Goal: Task Accomplishment & Management: Use online tool/utility

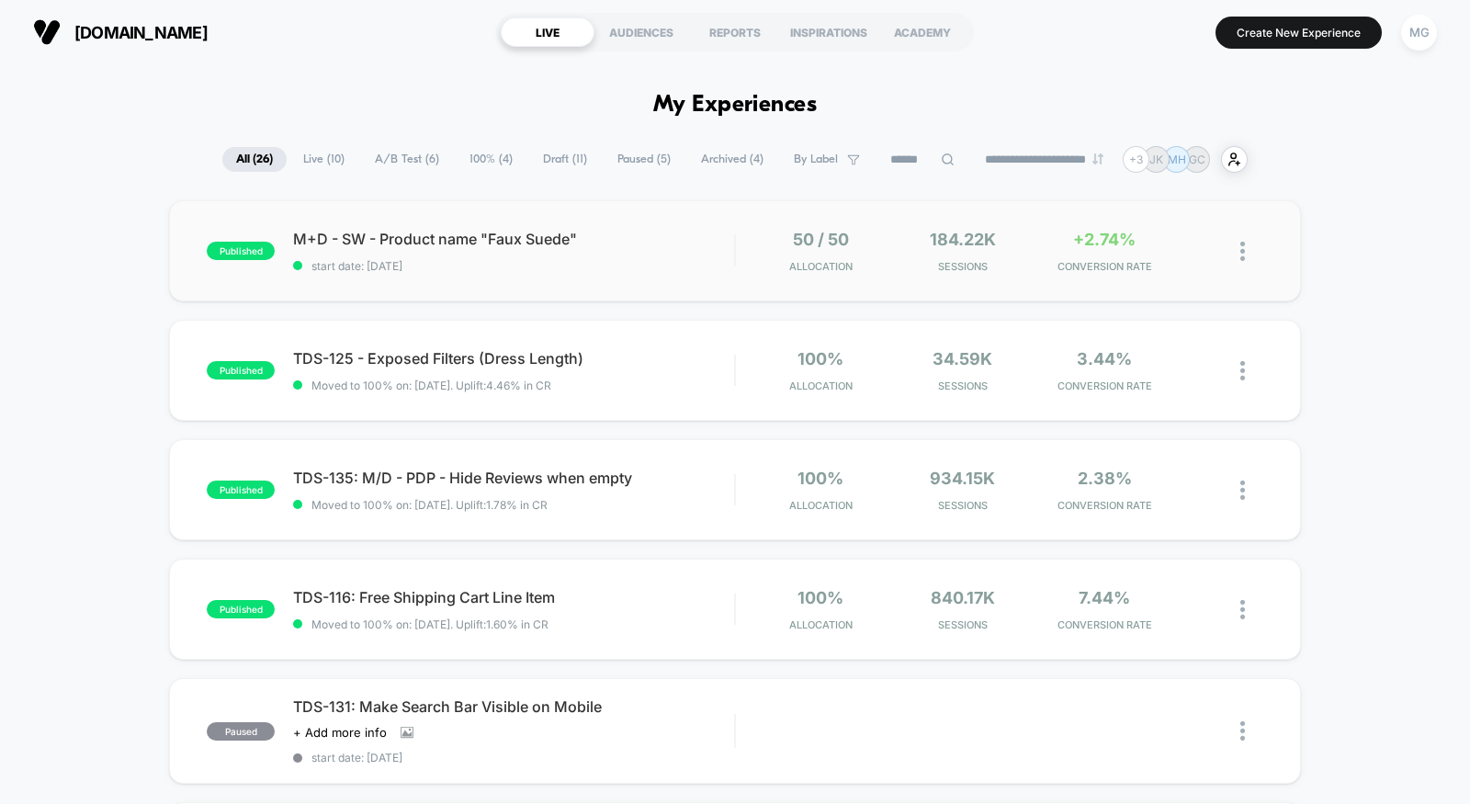
click at [543, 278] on div "published M+D - SW - Product name "Faux Suede" start date: 9/30/2025 50 / 50 Al…" at bounding box center [735, 250] width 1132 height 101
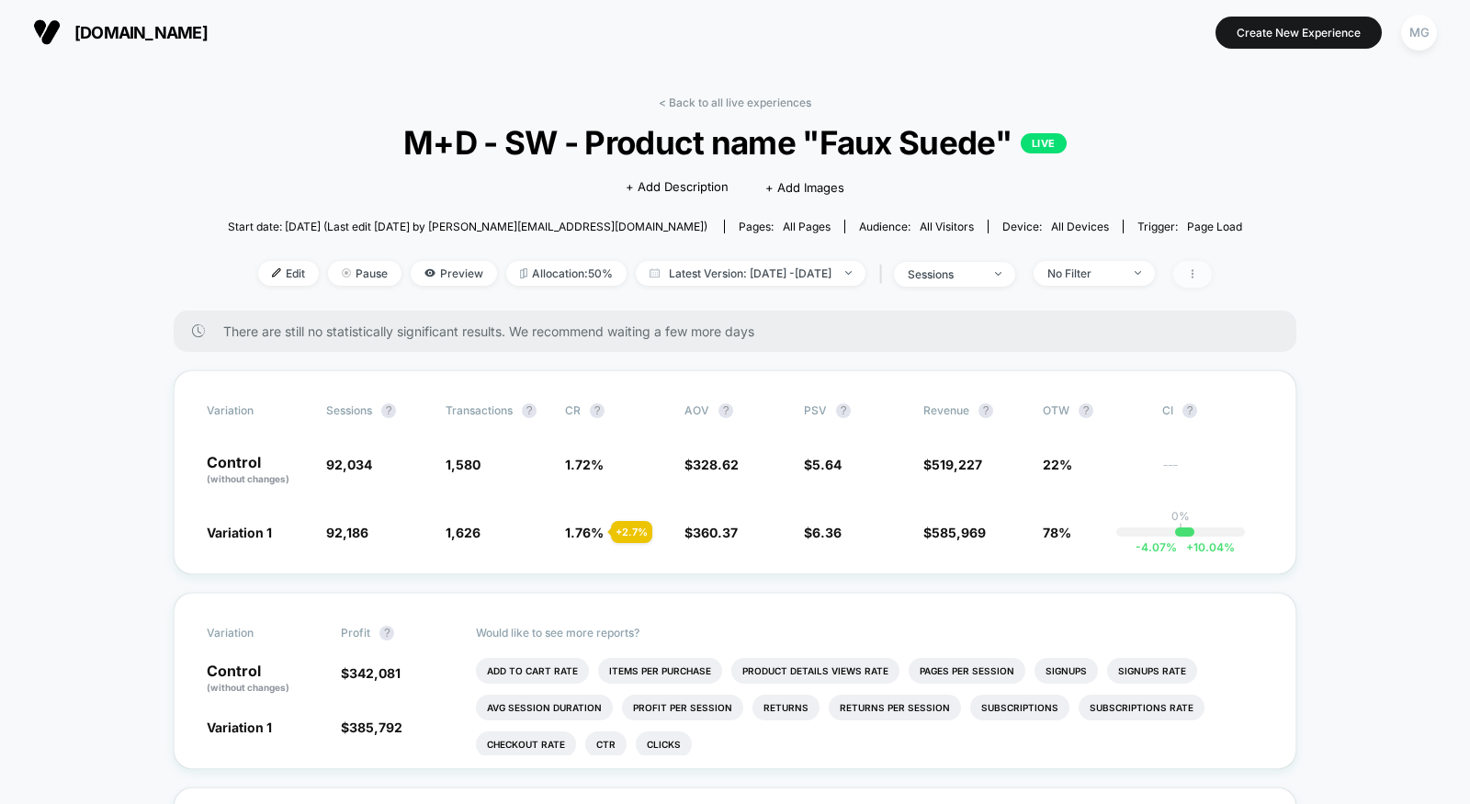
click at [1212, 268] on span at bounding box center [1193, 274] width 39 height 27
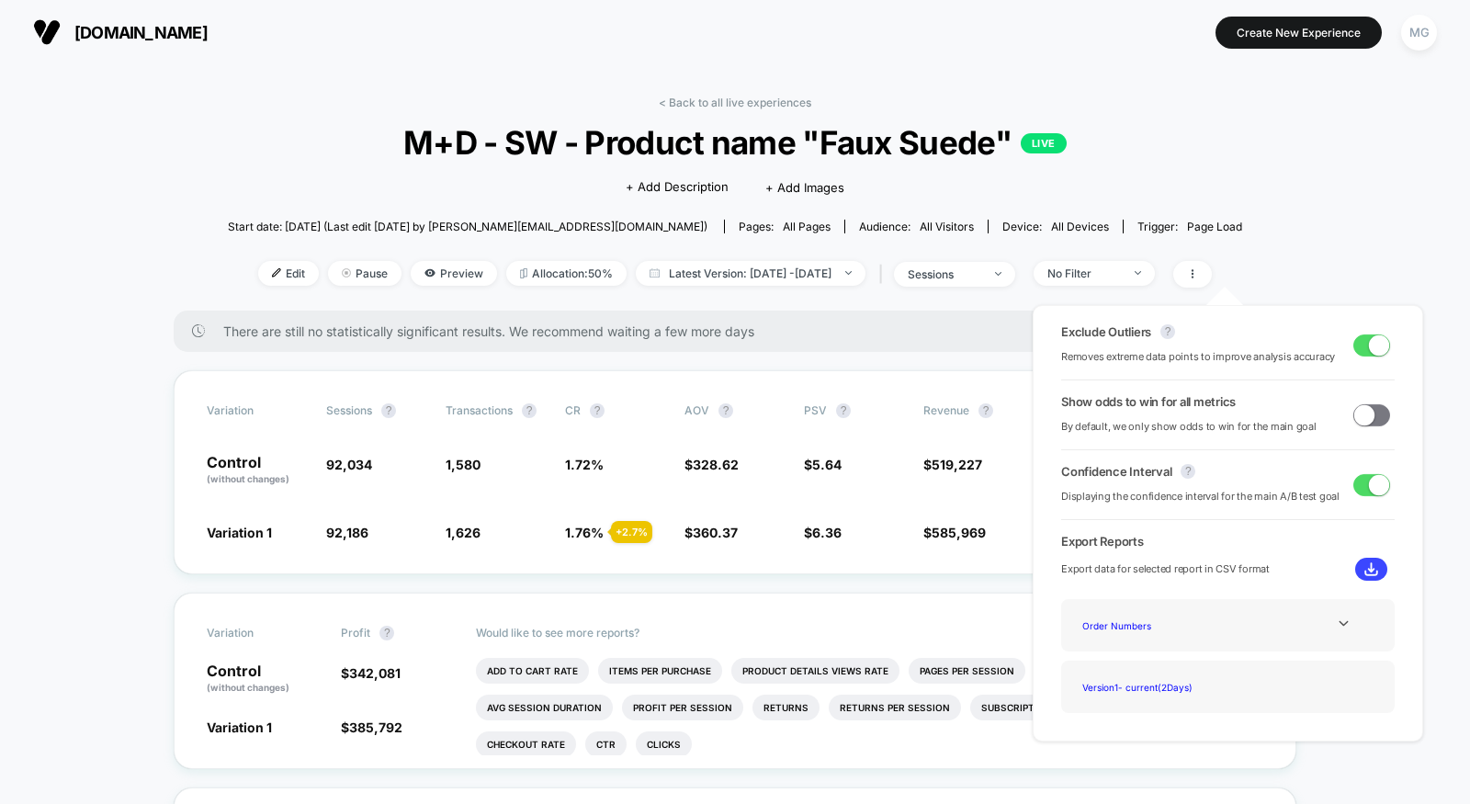
click at [1367, 427] on div "Show odds to win for all metrics By default, we only show odds to win for the m…" at bounding box center [1228, 414] width 334 height 41
click at [1367, 417] on span at bounding box center [1372, 415] width 37 height 22
click at [800, 558] on div "Variation Sessions ? Transactions ? CR ? AOV ? PSV ? Revenue ? OTW ? CI ? Contr…" at bounding box center [735, 472] width 1123 height 204
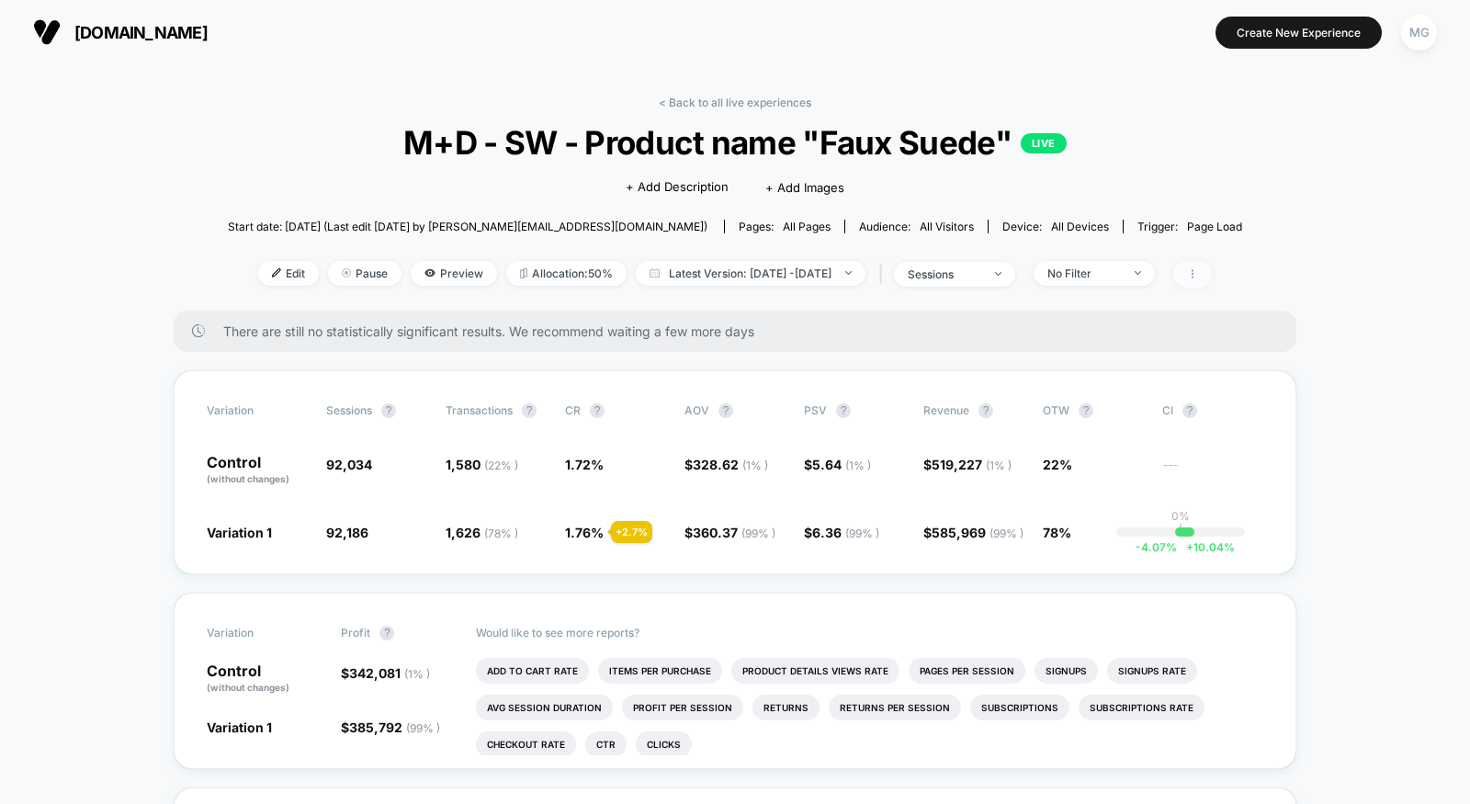
click at [1212, 266] on span at bounding box center [1193, 274] width 39 height 27
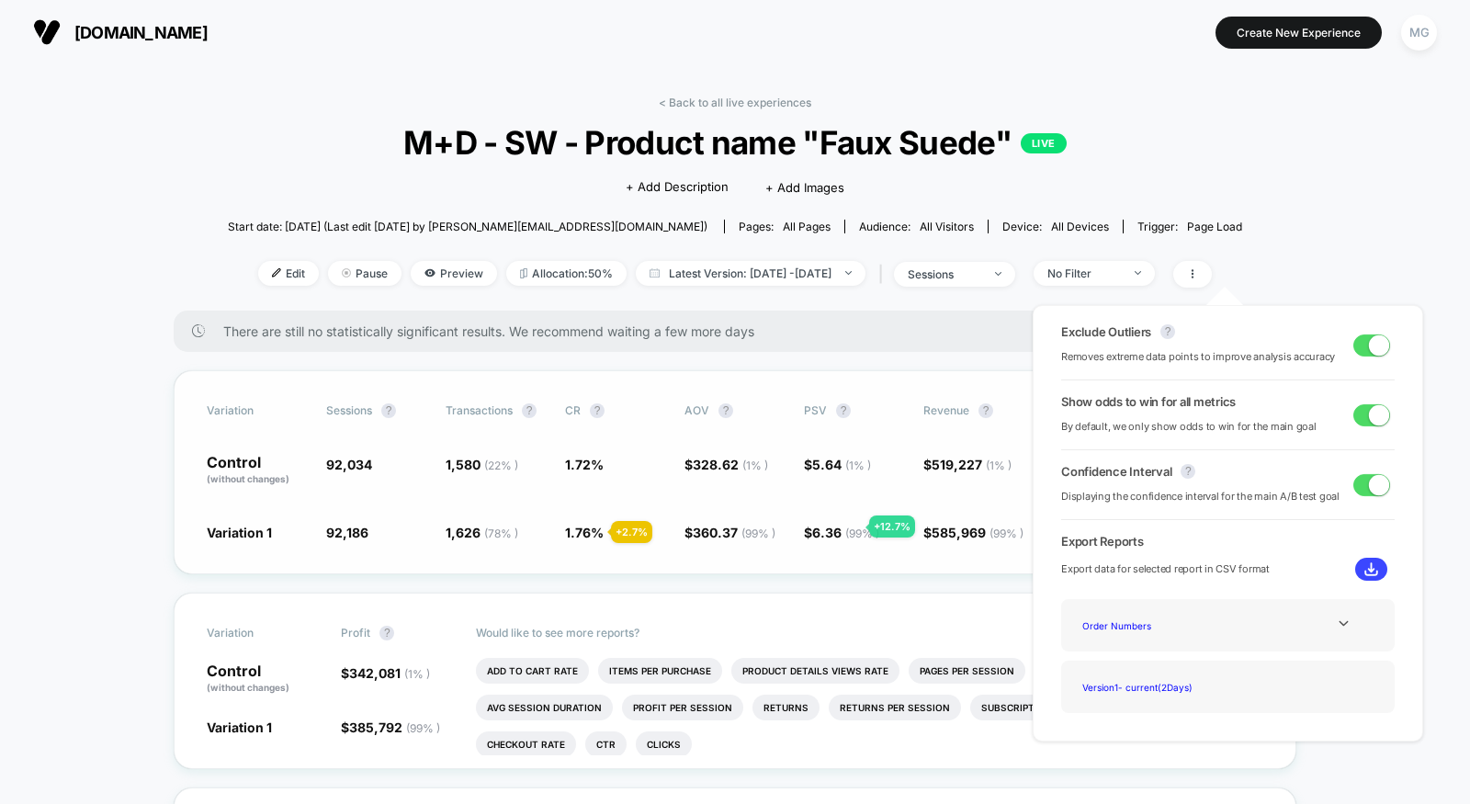
click at [847, 527] on span "( 99 % )" at bounding box center [862, 534] width 34 height 14
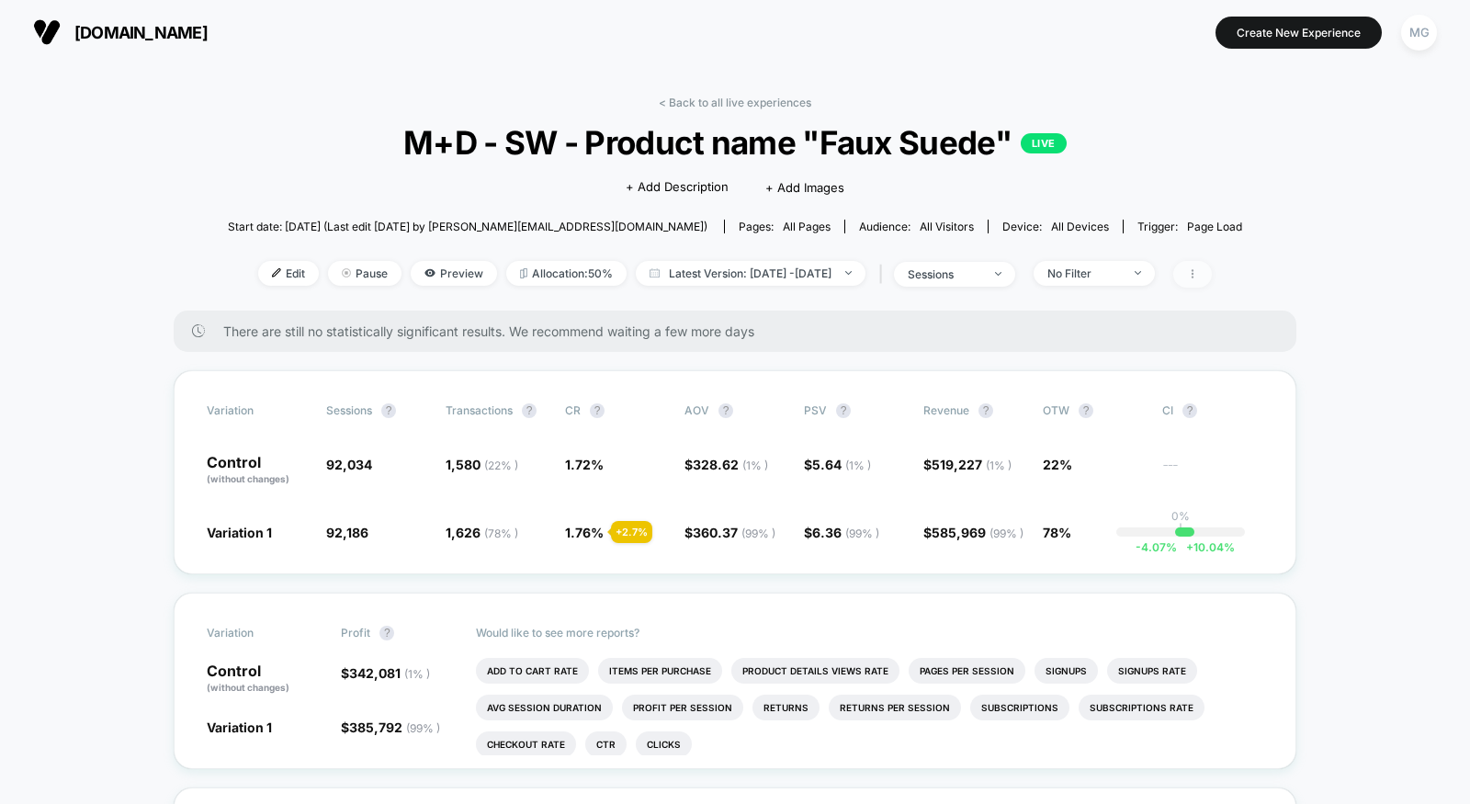
click at [1212, 277] on span at bounding box center [1193, 274] width 39 height 27
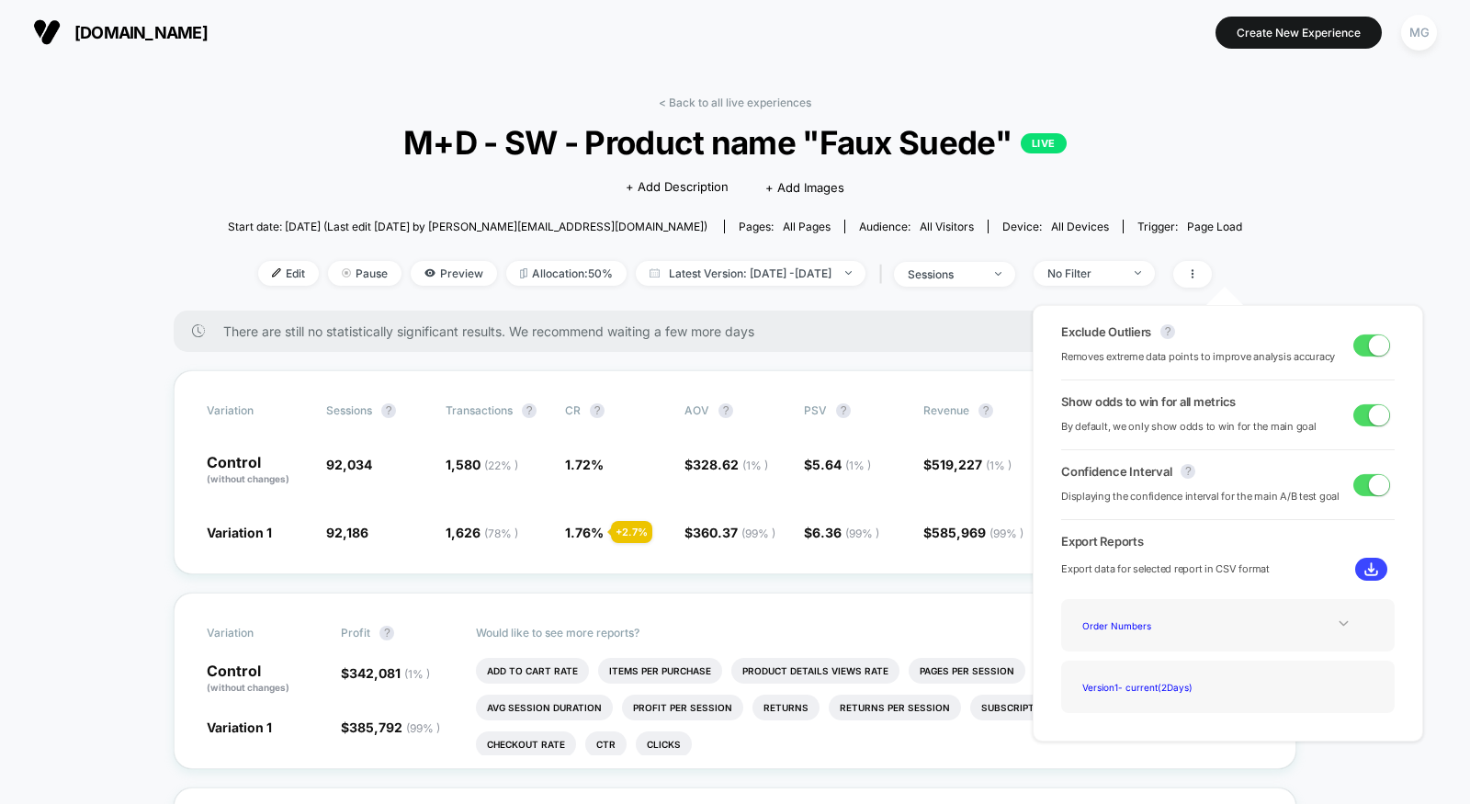
click at [1337, 623] on icon at bounding box center [1344, 624] width 14 height 14
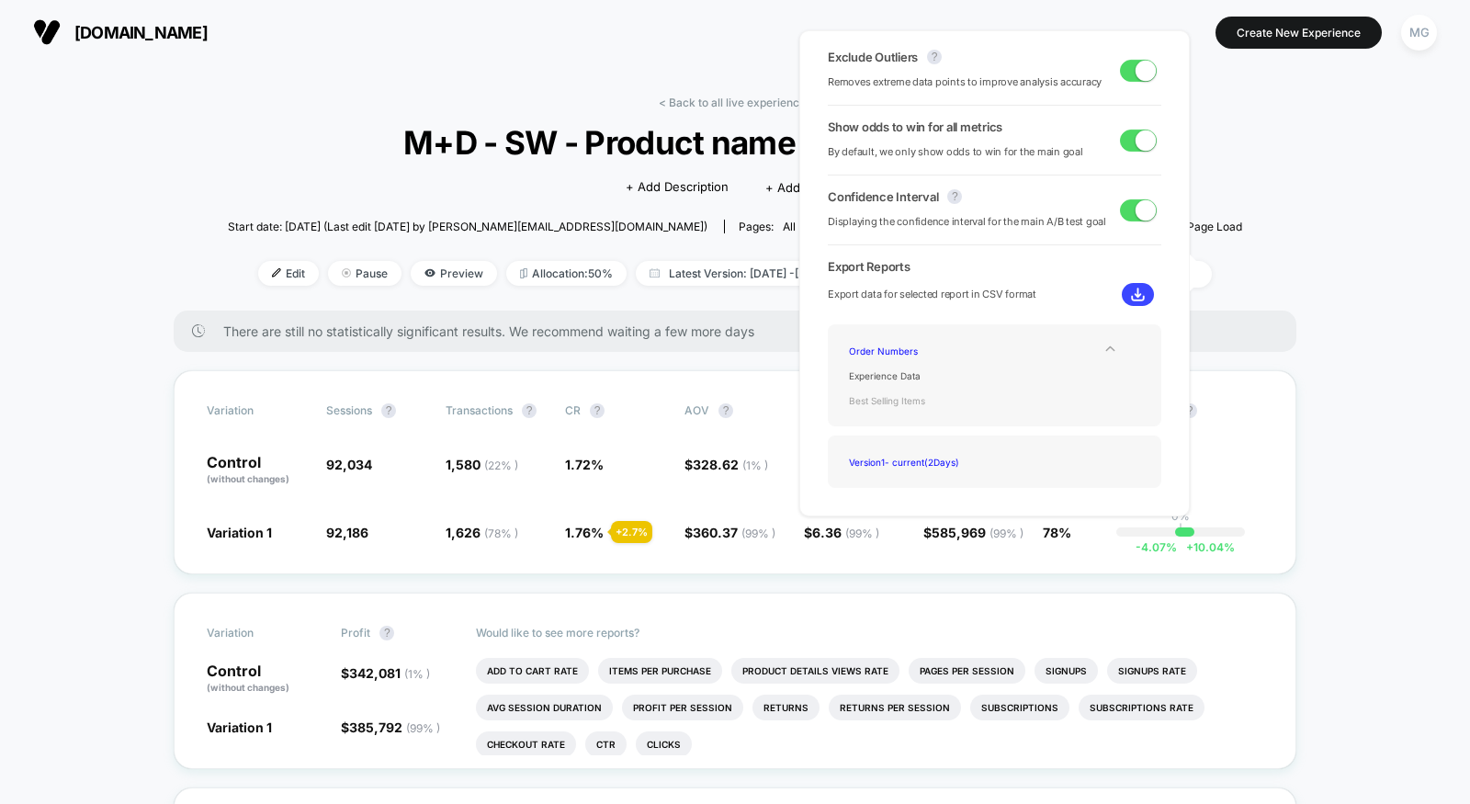
click at [907, 398] on div "Best Selling Items" at bounding box center [915, 400] width 147 height 25
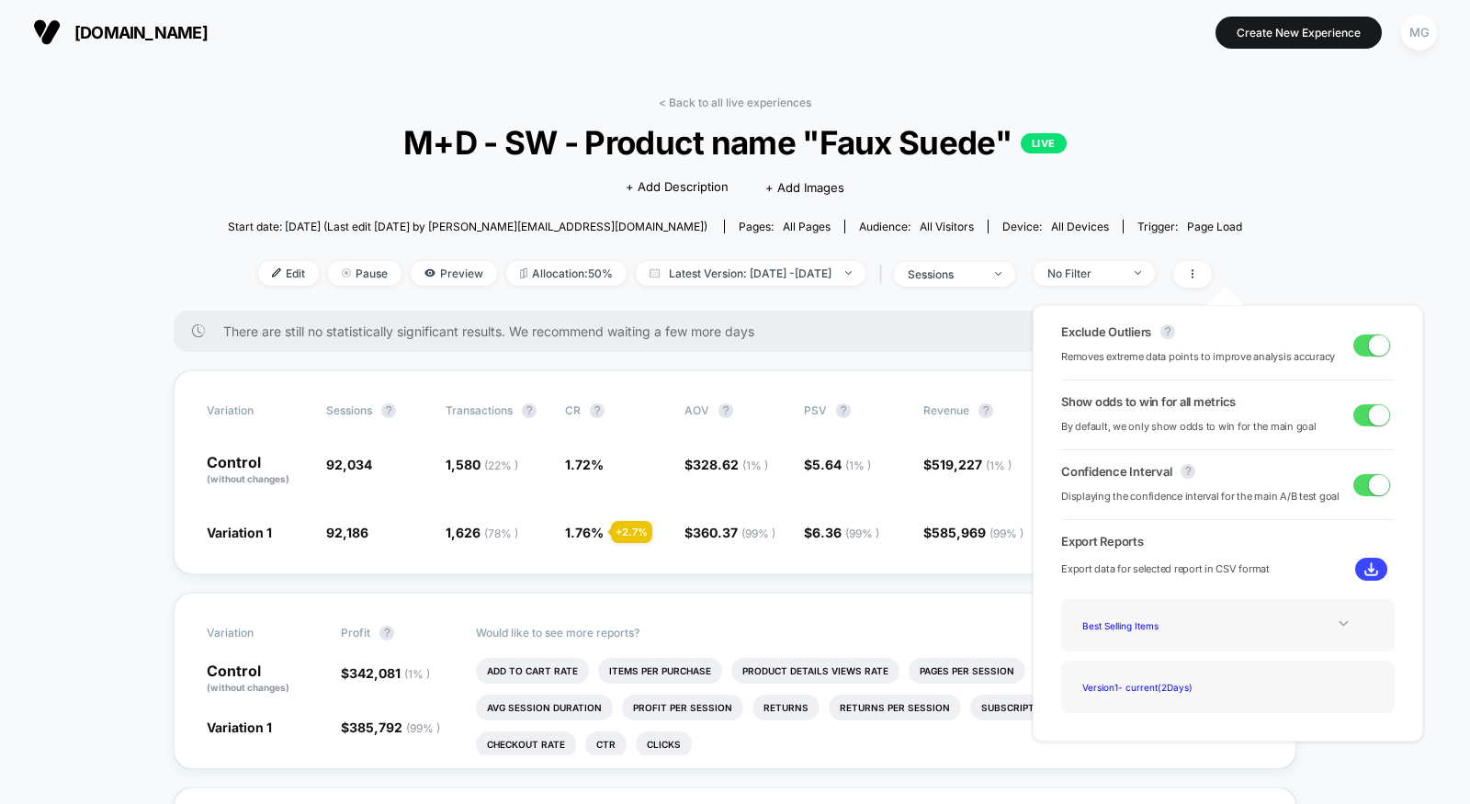
click at [1365, 566] on img at bounding box center [1372, 569] width 14 height 14
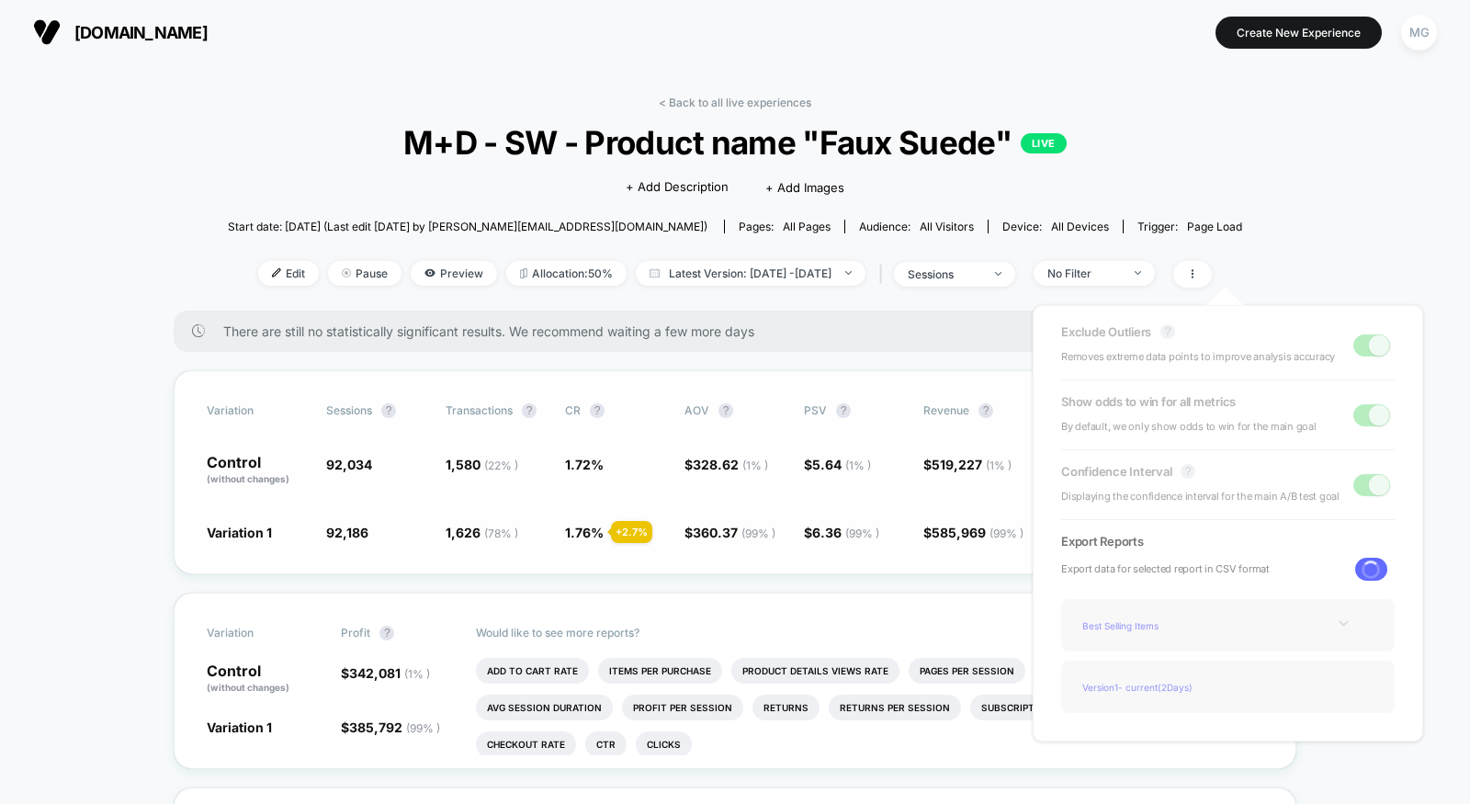
click at [862, 461] on span "( 1 % )" at bounding box center [858, 466] width 26 height 14
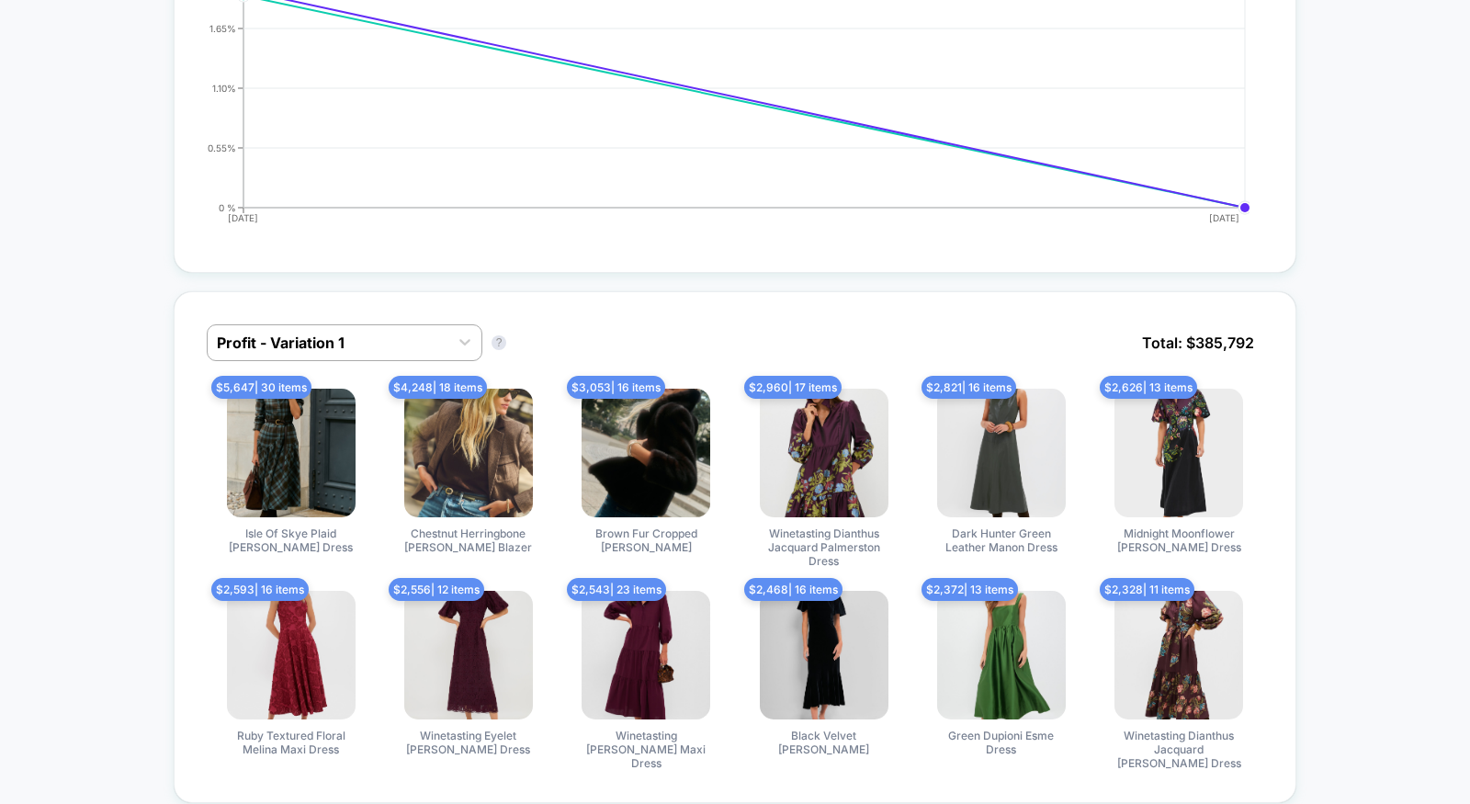
scroll to position [950, 0]
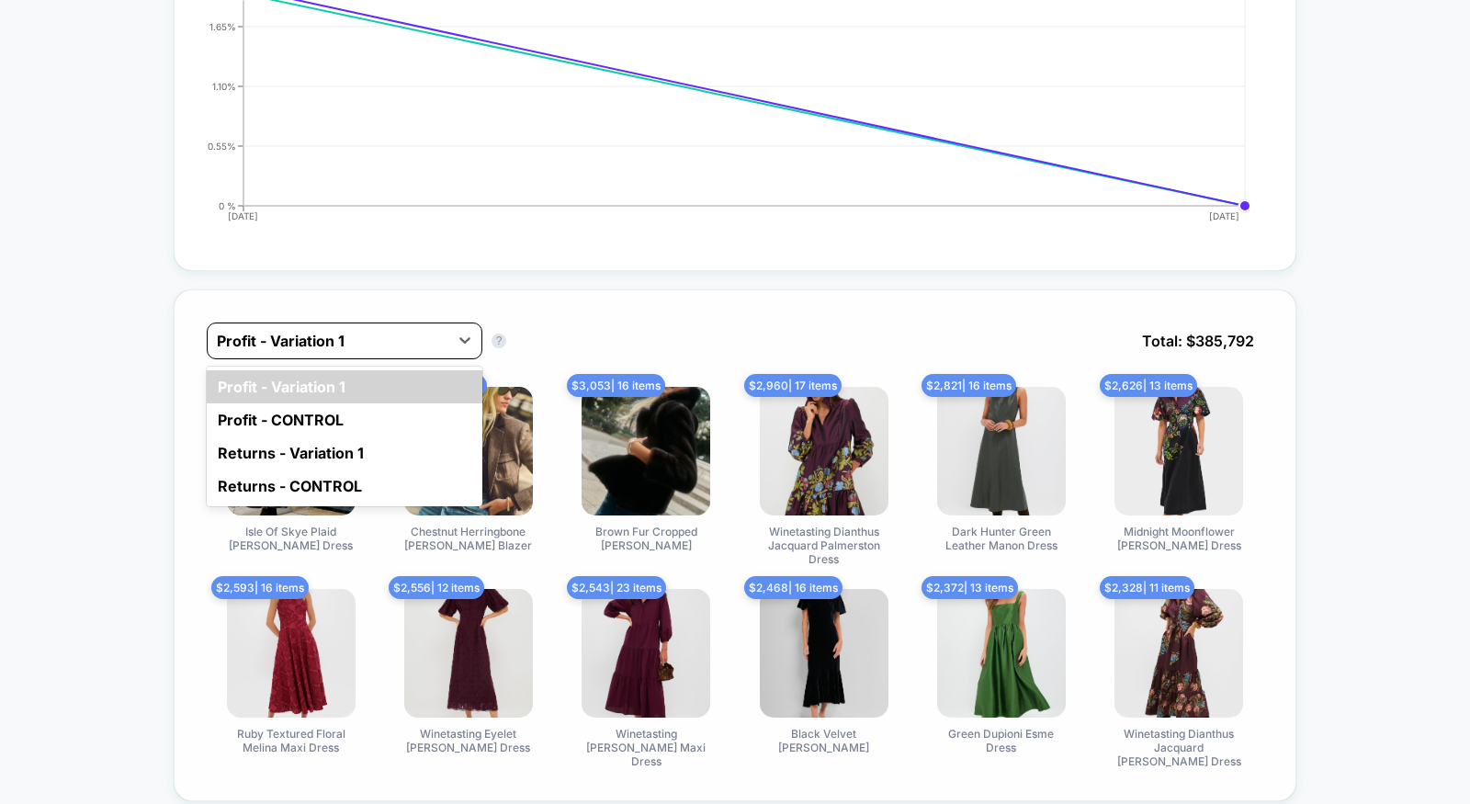
click at [366, 335] on div at bounding box center [328, 341] width 222 height 22
click at [349, 413] on div "Profit - CONTROL" at bounding box center [345, 419] width 276 height 33
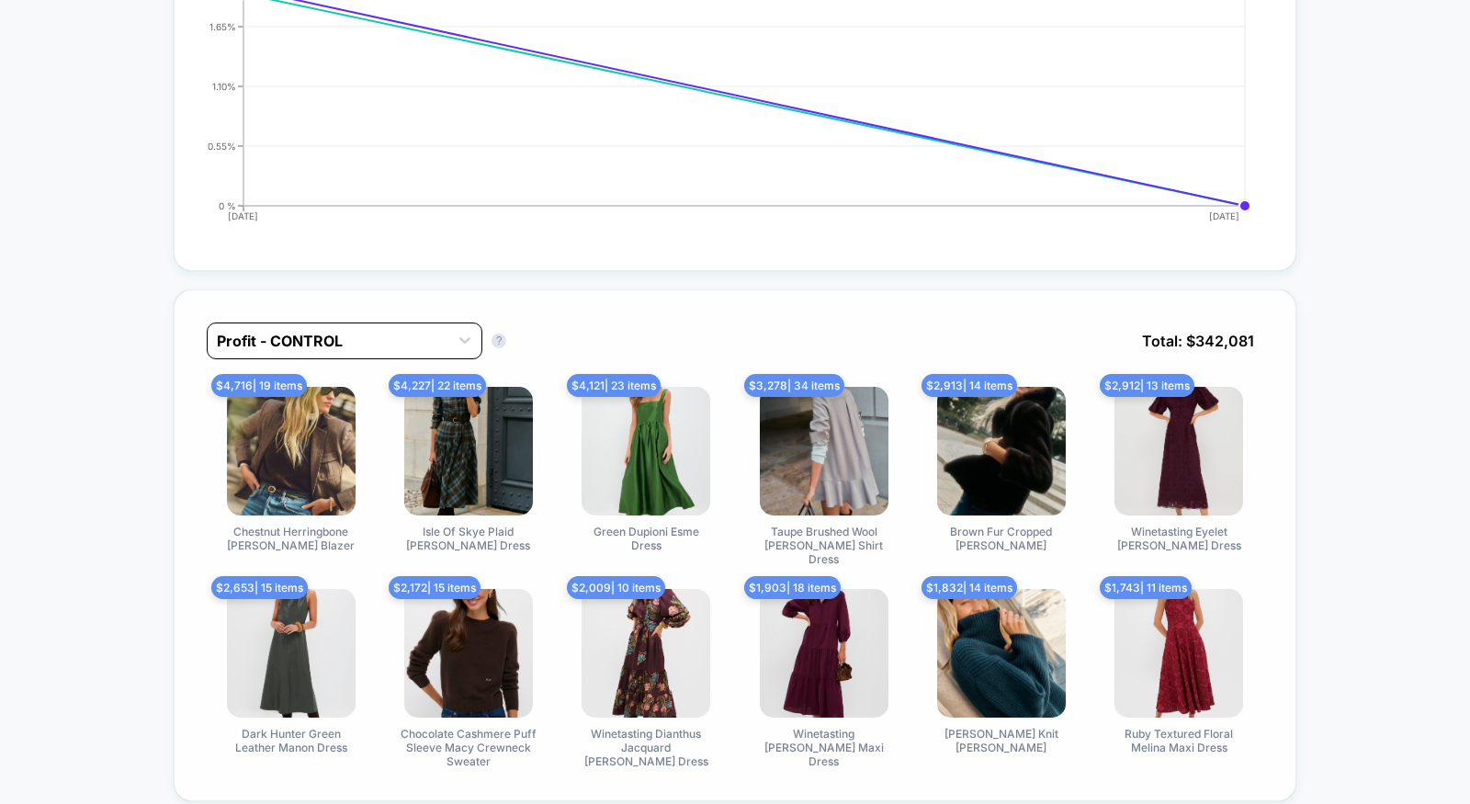
click at [364, 335] on div at bounding box center [328, 341] width 222 height 22
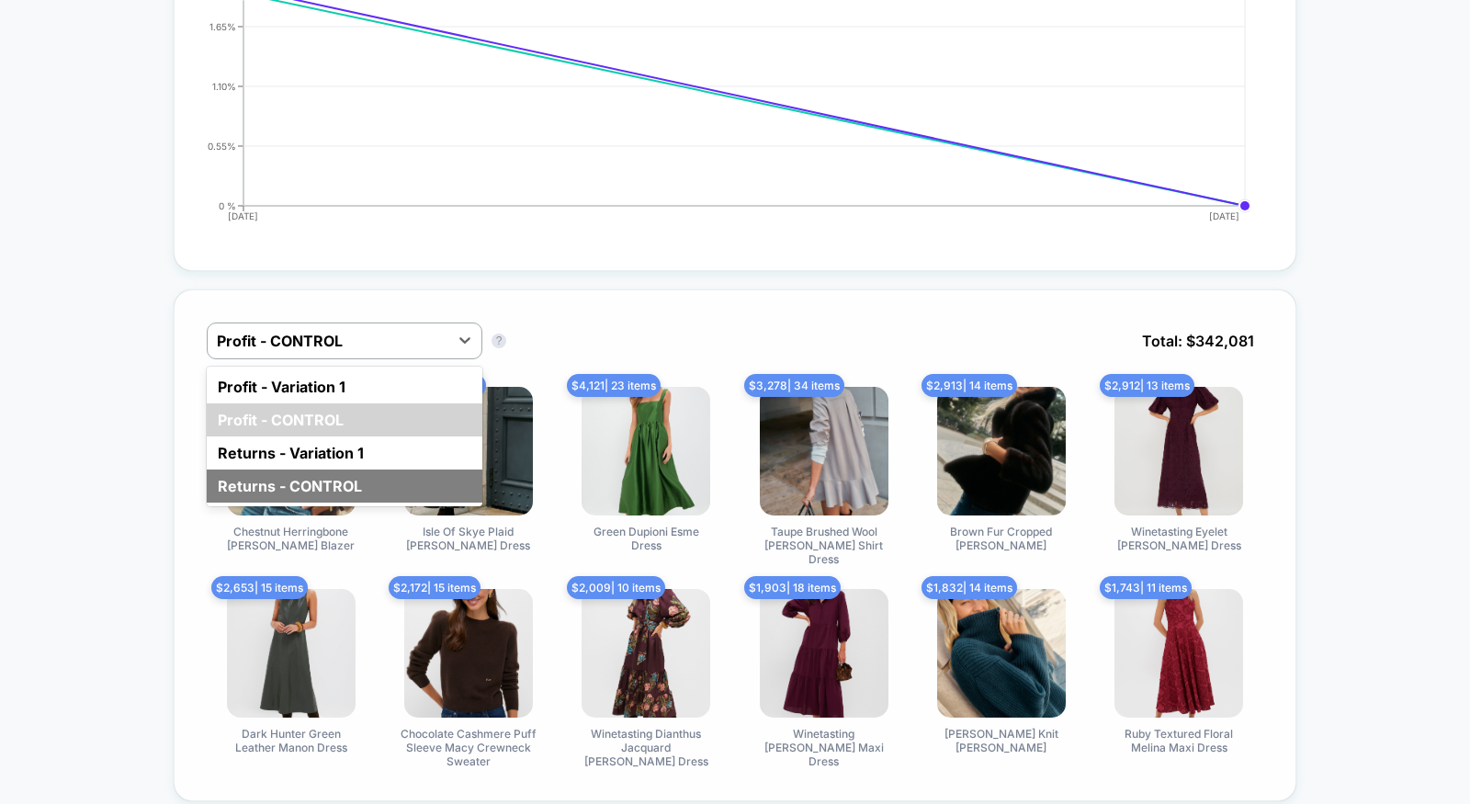
click at [359, 483] on div "Returns - CONTROL" at bounding box center [345, 486] width 276 height 33
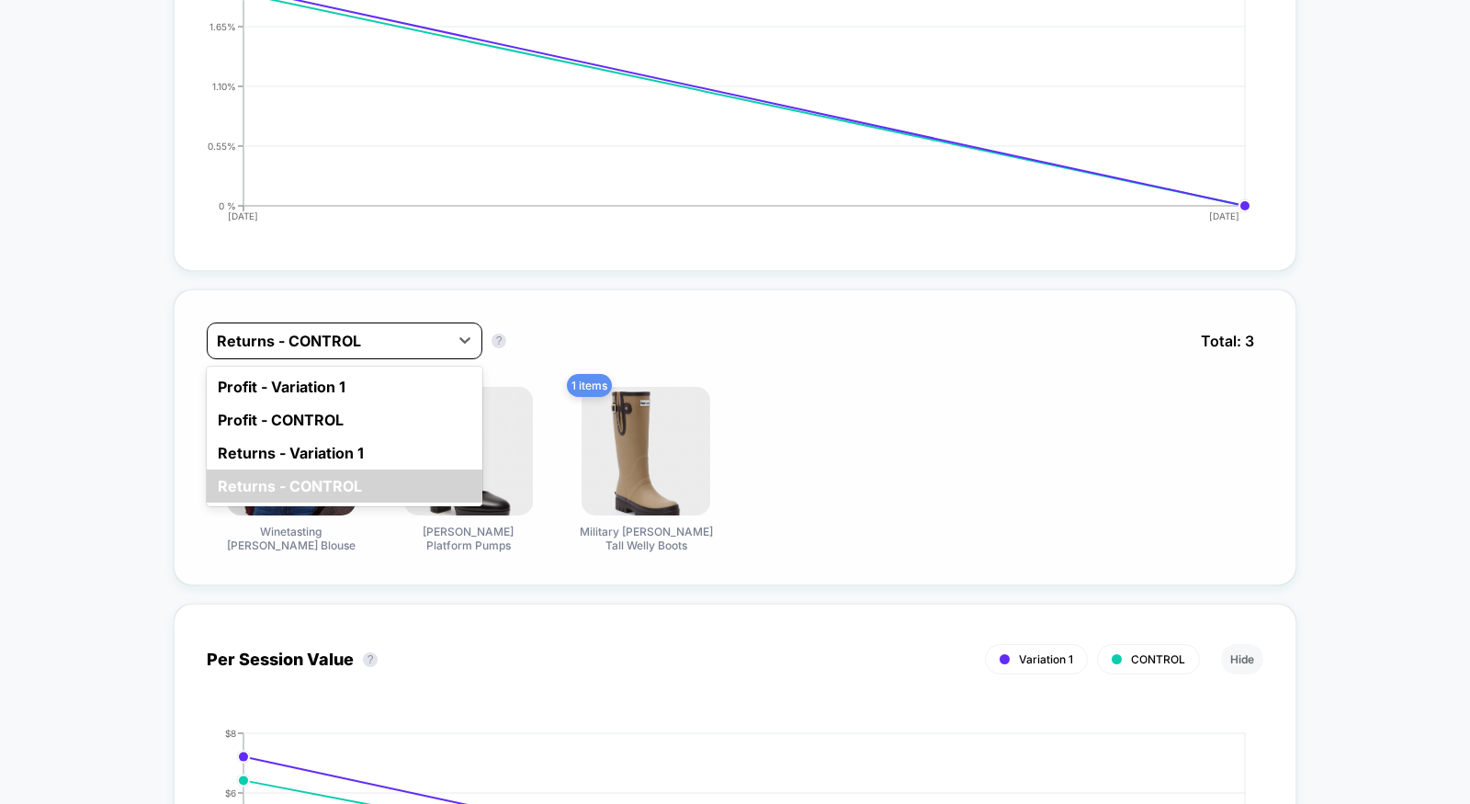
click at [345, 337] on div at bounding box center [328, 341] width 222 height 22
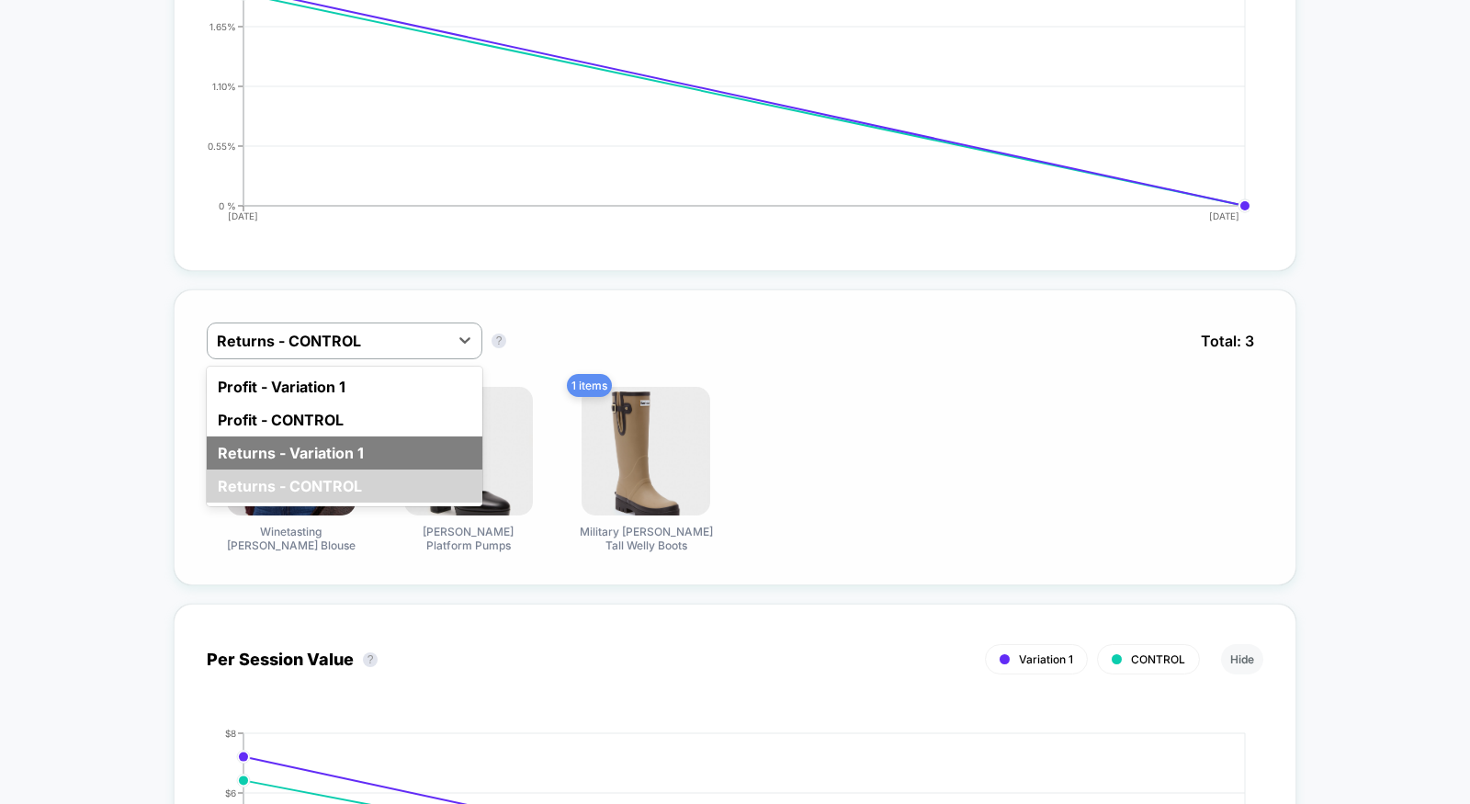
click at [308, 448] on div "Returns - Variation 1" at bounding box center [345, 453] width 276 height 33
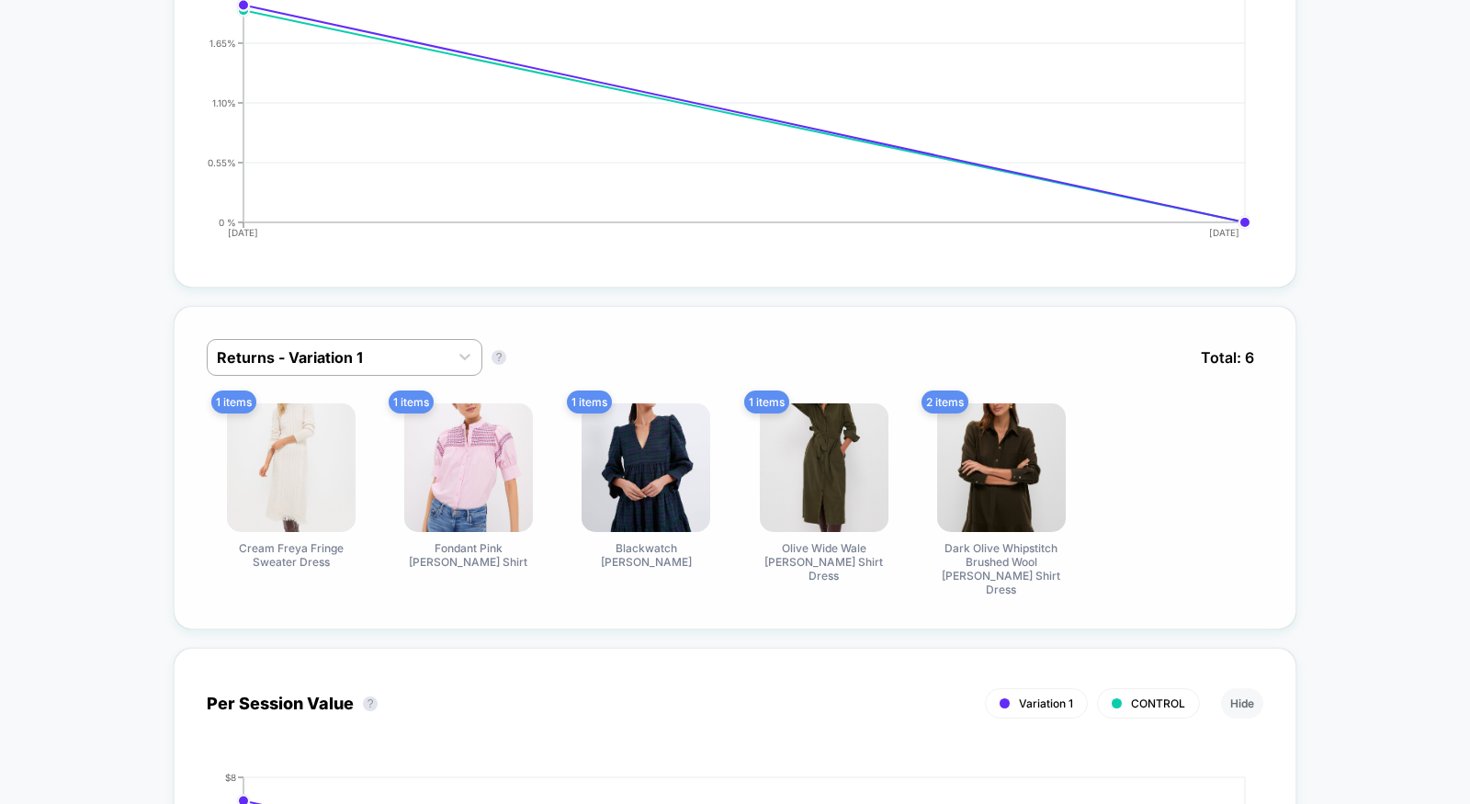
scroll to position [0, 0]
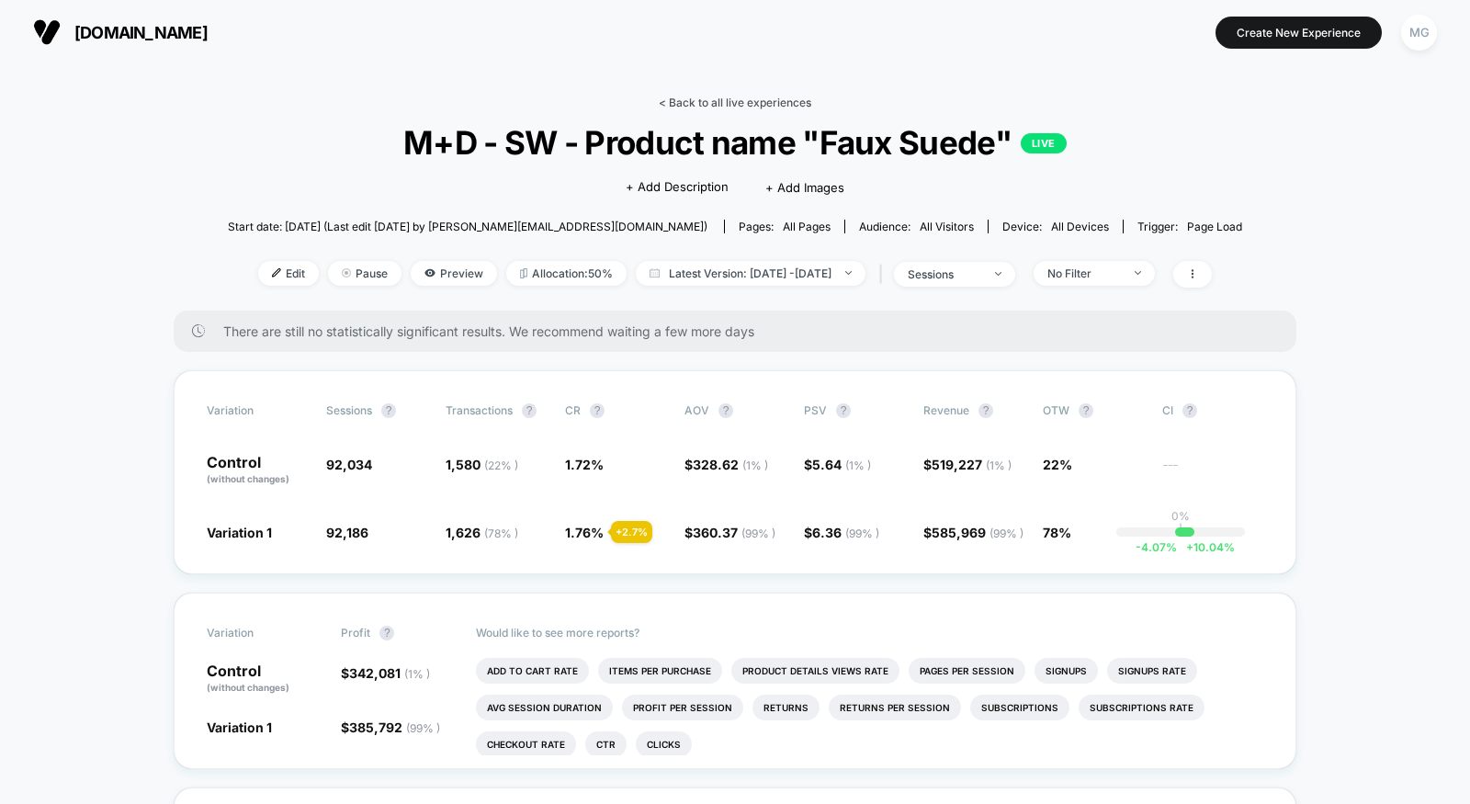
click at [738, 107] on link "< Back to all live experiences" at bounding box center [735, 103] width 153 height 14
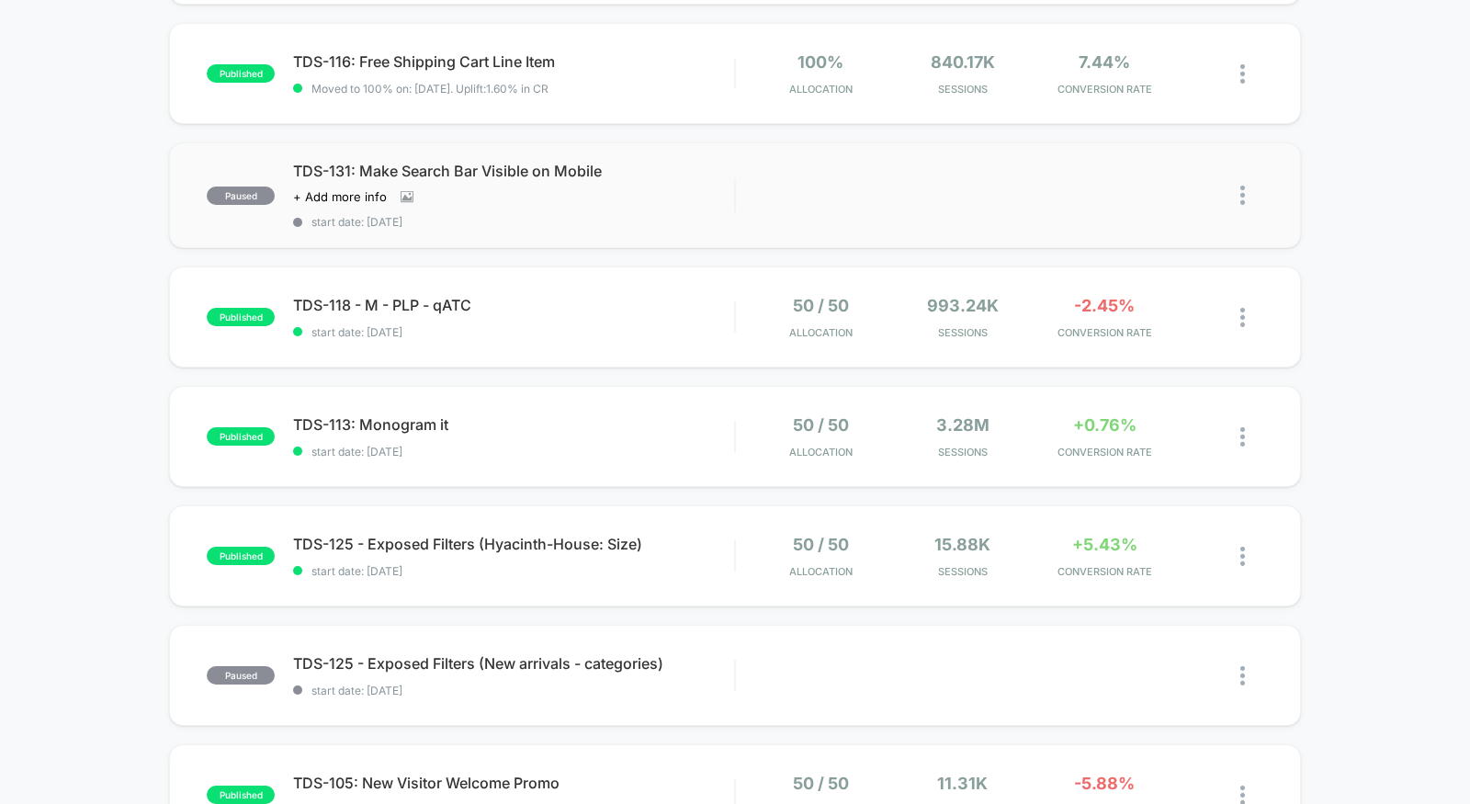
scroll to position [566, 0]
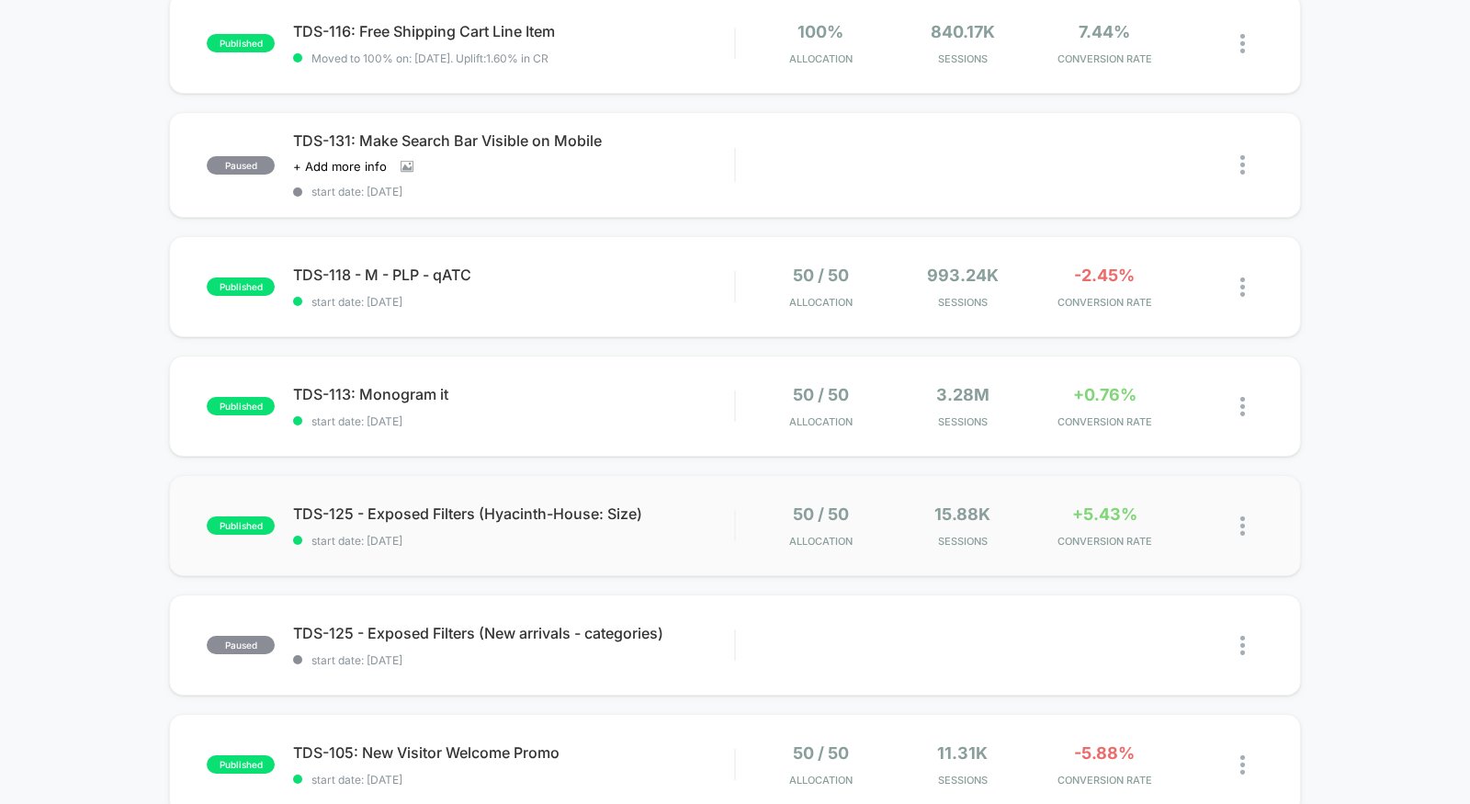
click at [574, 547] on div "published TDS-125 - Exposed Filters (Hyacinth-House: Size) start date: 9/16/202…" at bounding box center [735, 525] width 1132 height 101
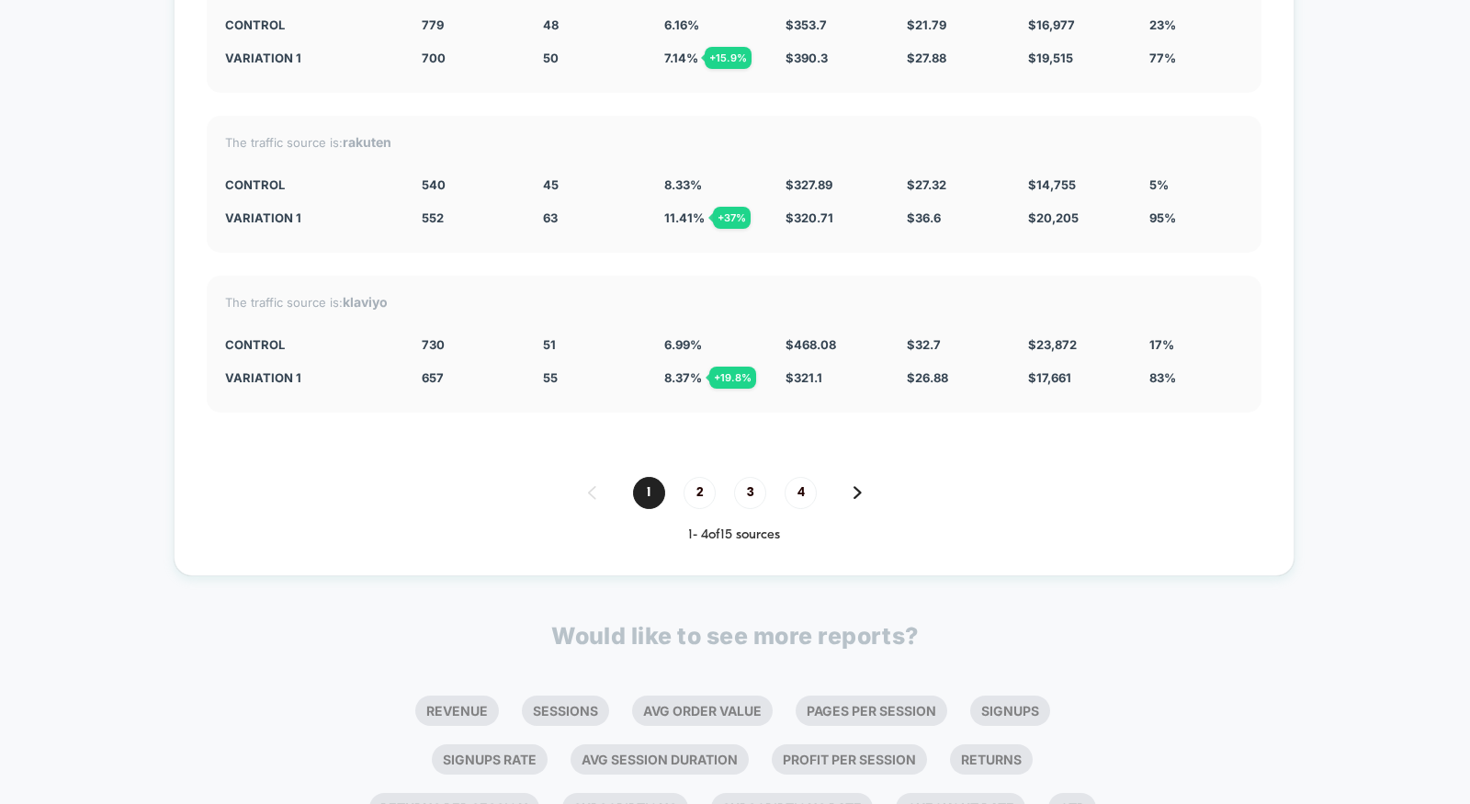
scroll to position [7150, 0]
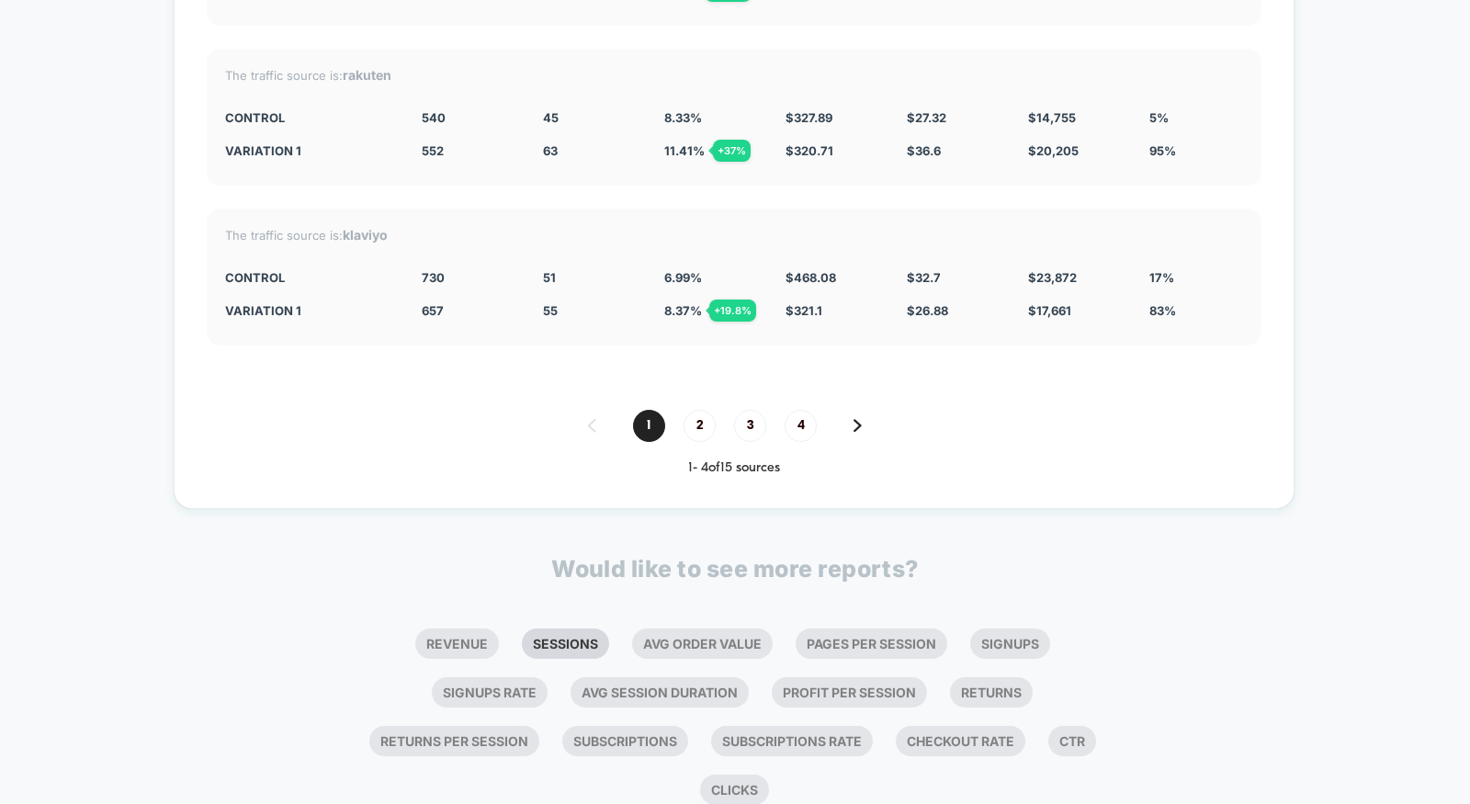
click at [555, 629] on li "Sessions" at bounding box center [565, 644] width 87 height 30
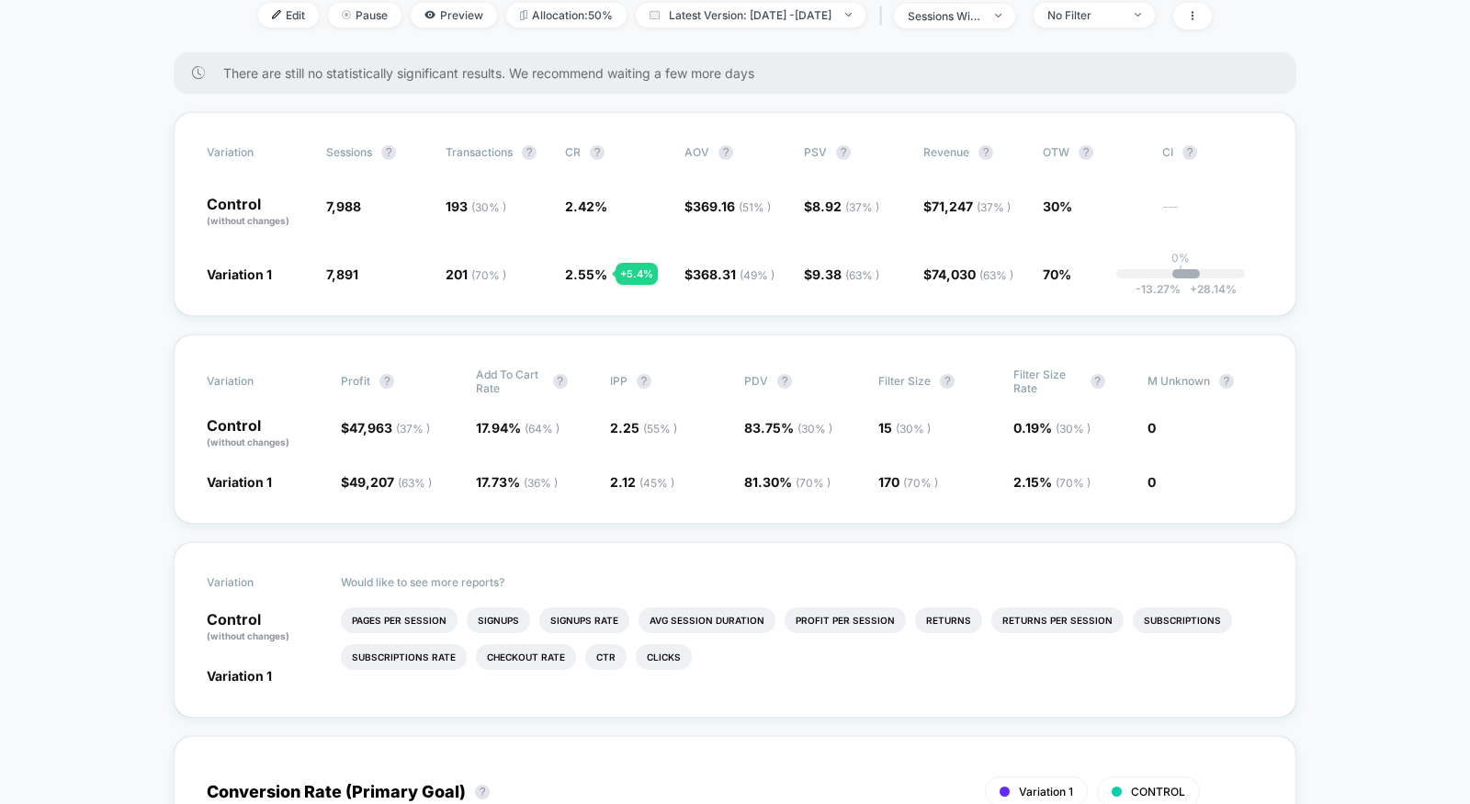
scroll to position [0, 0]
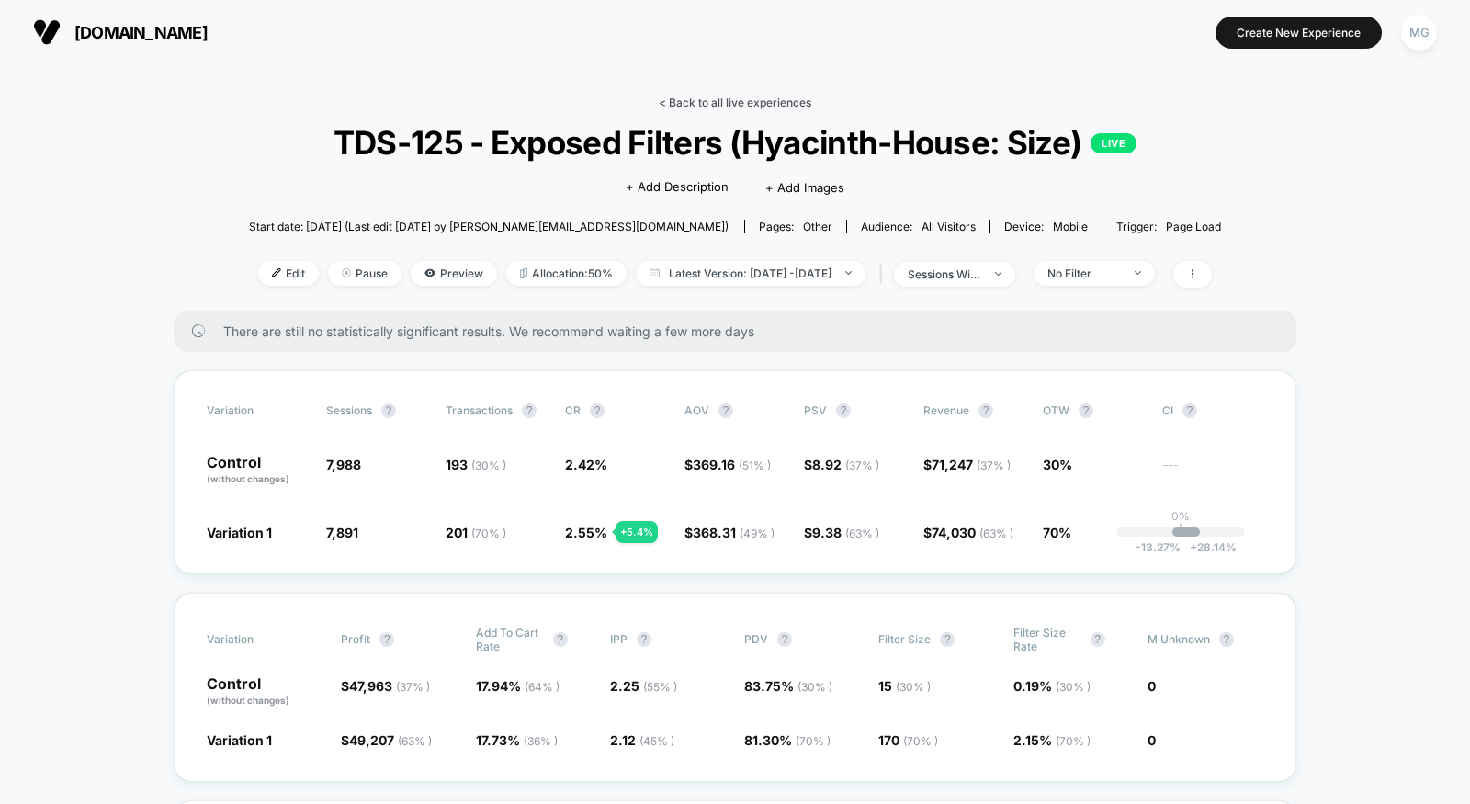
click at [700, 104] on link "< Back to all live experiences" at bounding box center [735, 103] width 153 height 14
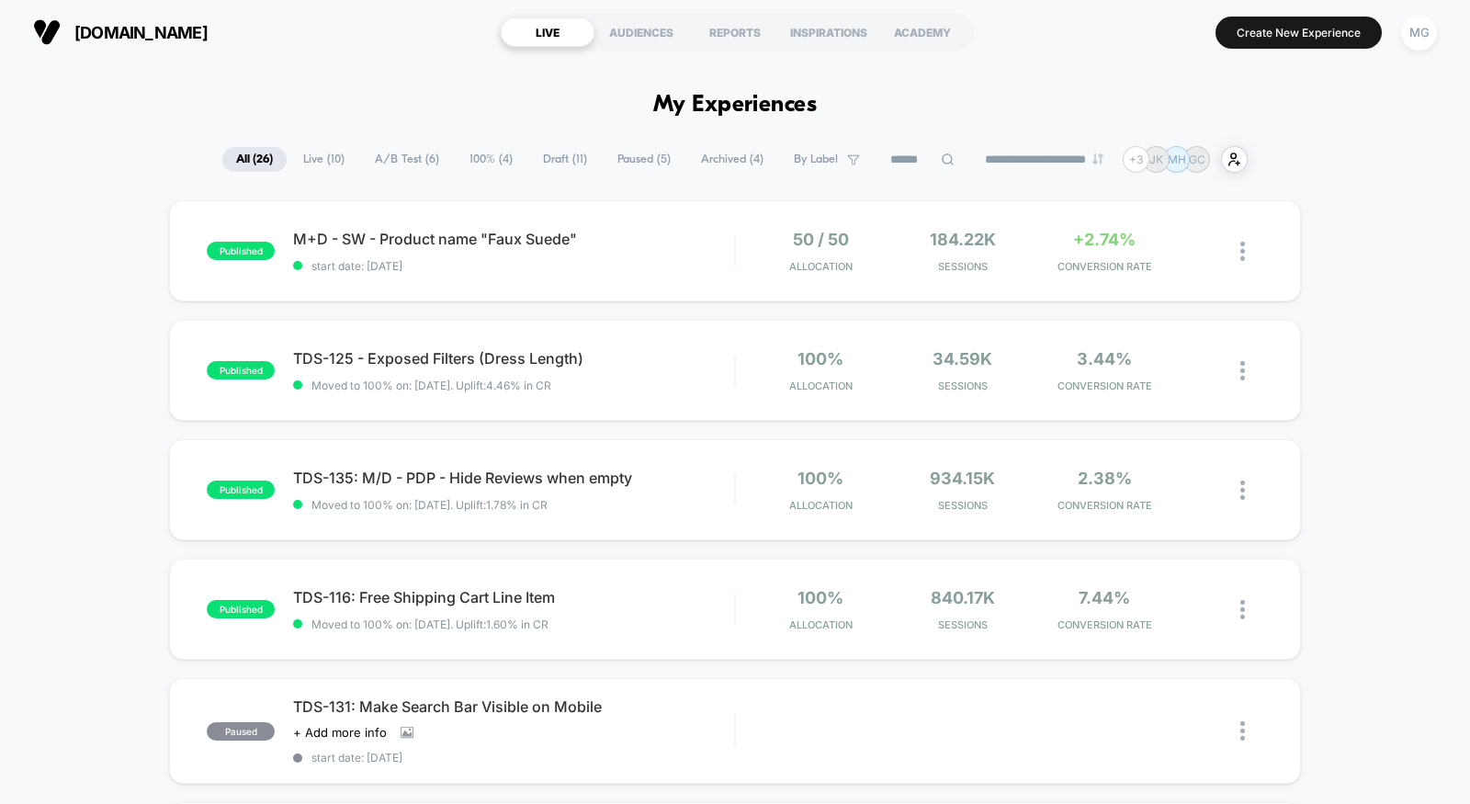
click at [395, 158] on span "A/B Test ( 6 )" at bounding box center [407, 159] width 92 height 25
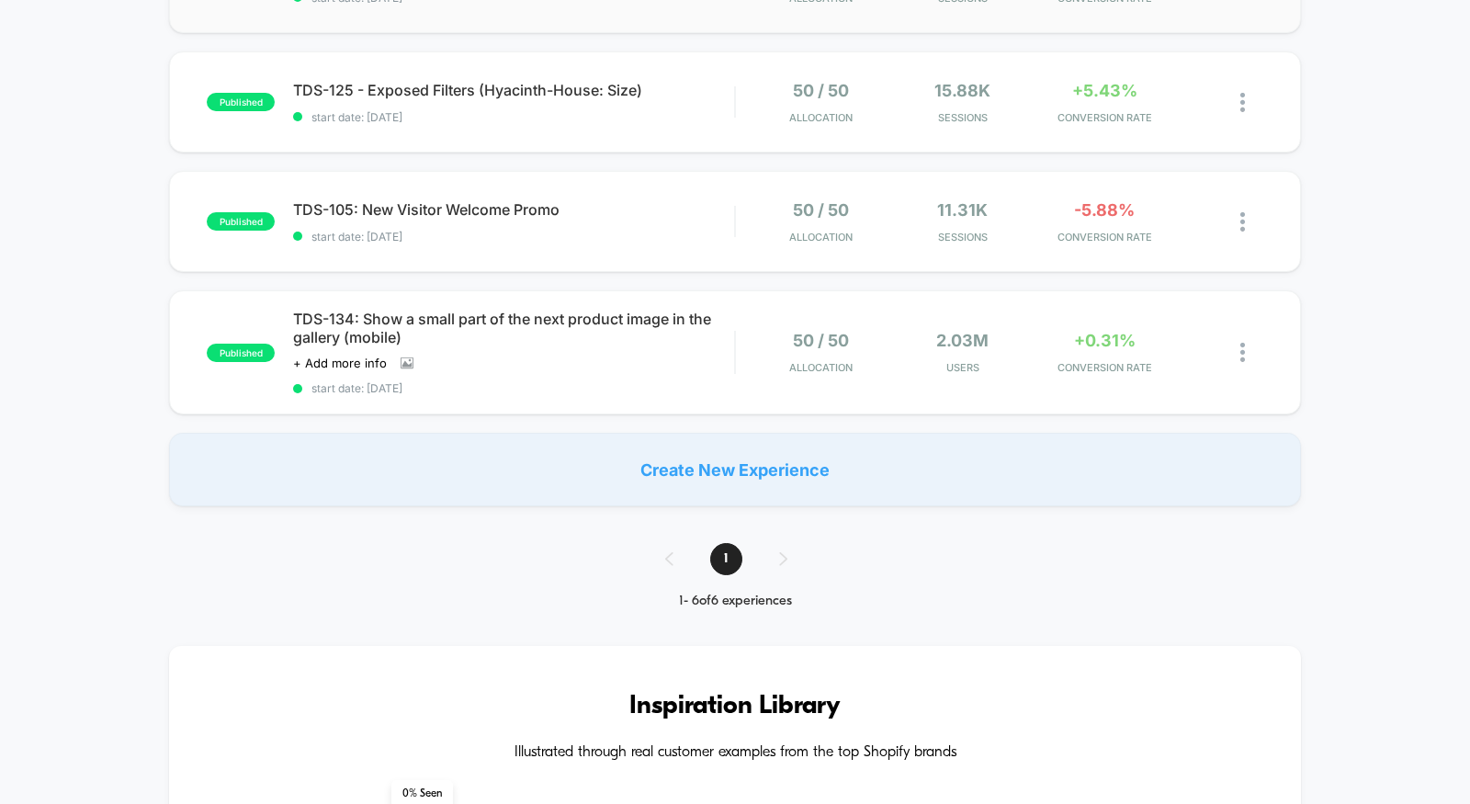
scroll to position [499, 0]
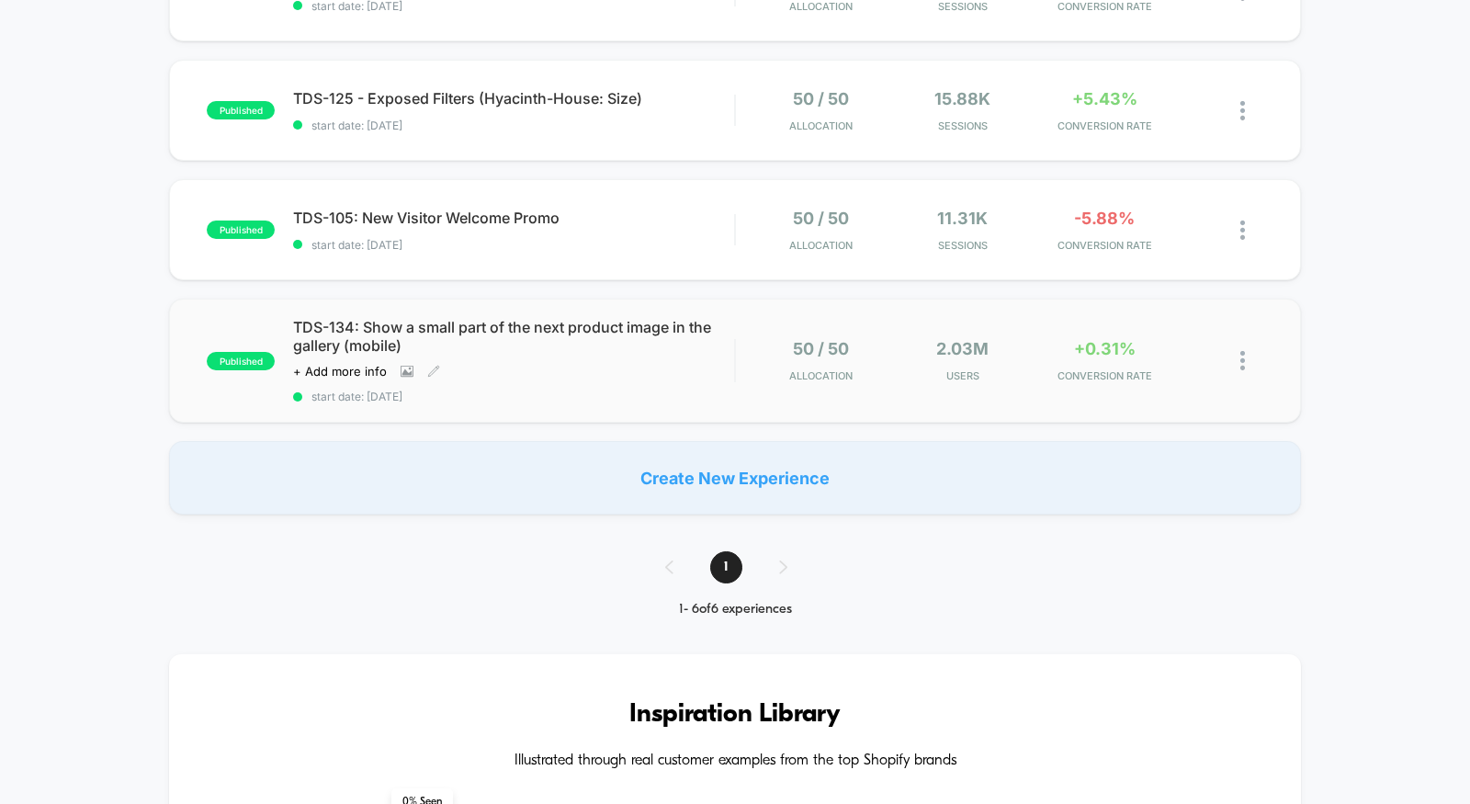
click at [578, 376] on div "Click to view images Click to edit experience details + Add more info" at bounding box center [447, 371] width 309 height 15
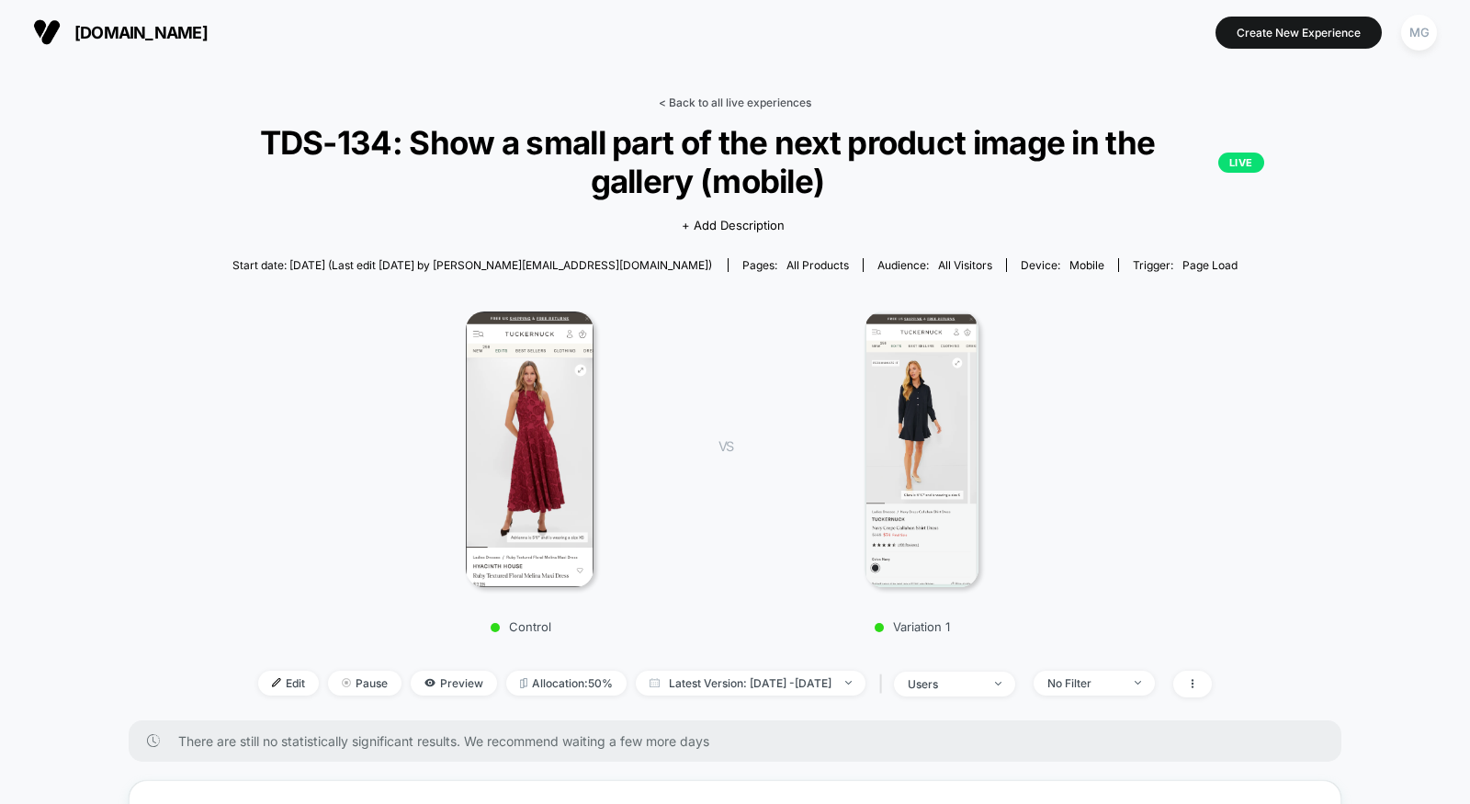
click at [725, 103] on link "< Back to all live experiences" at bounding box center [735, 103] width 153 height 14
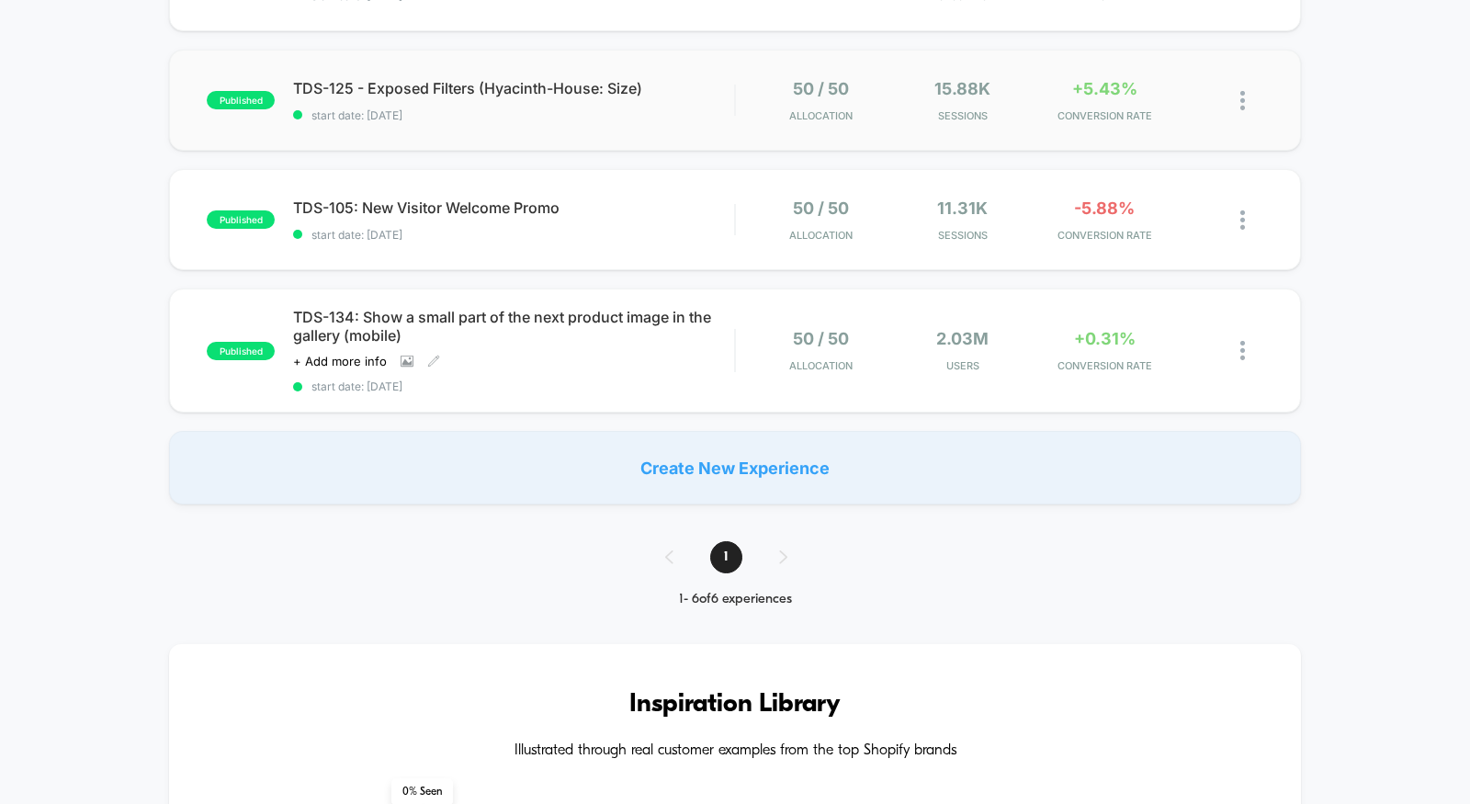
scroll to position [511, 0]
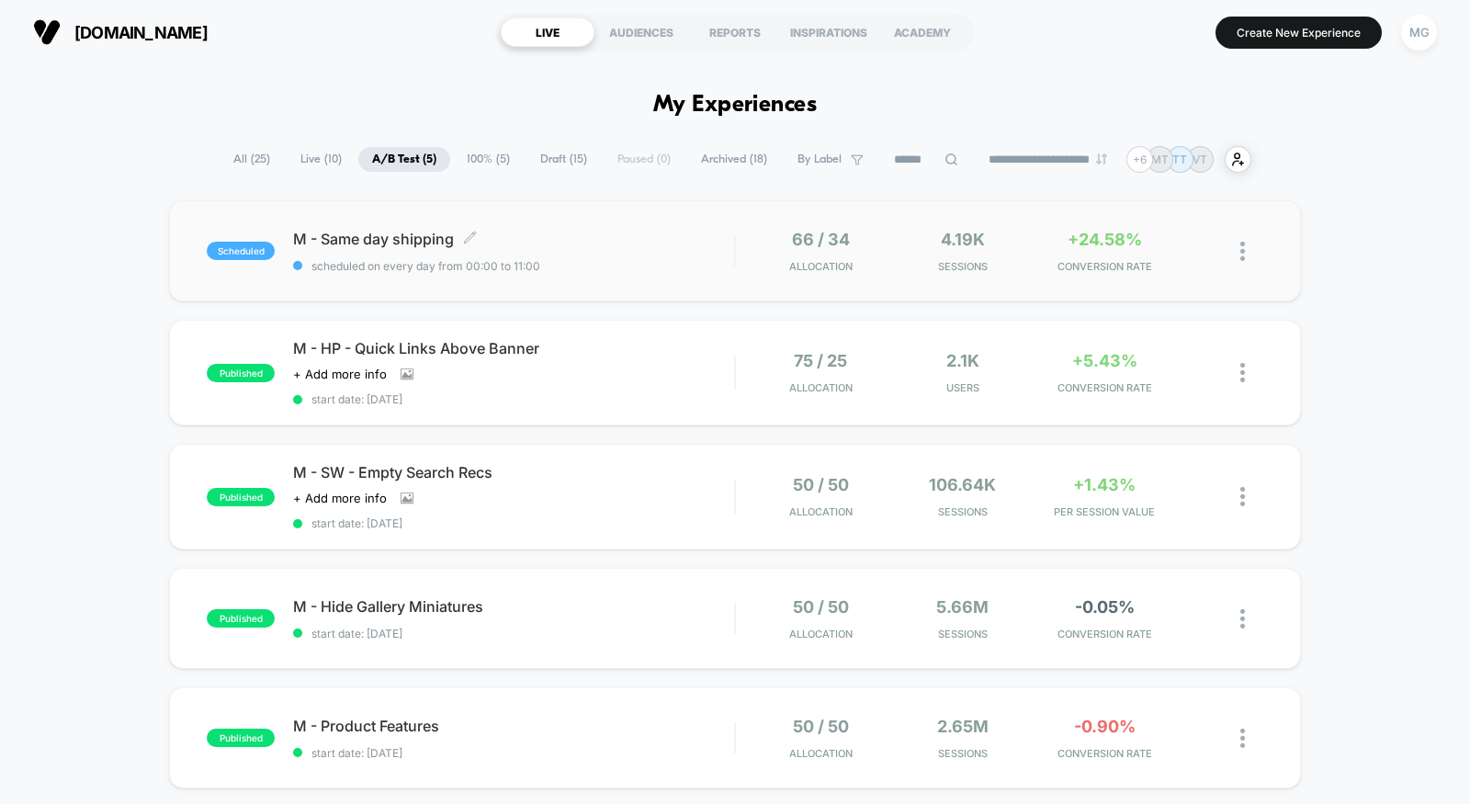
click at [661, 253] on div "M - Same day shipping Click to edit experience details Click to edit experience…" at bounding box center [513, 251] width 441 height 43
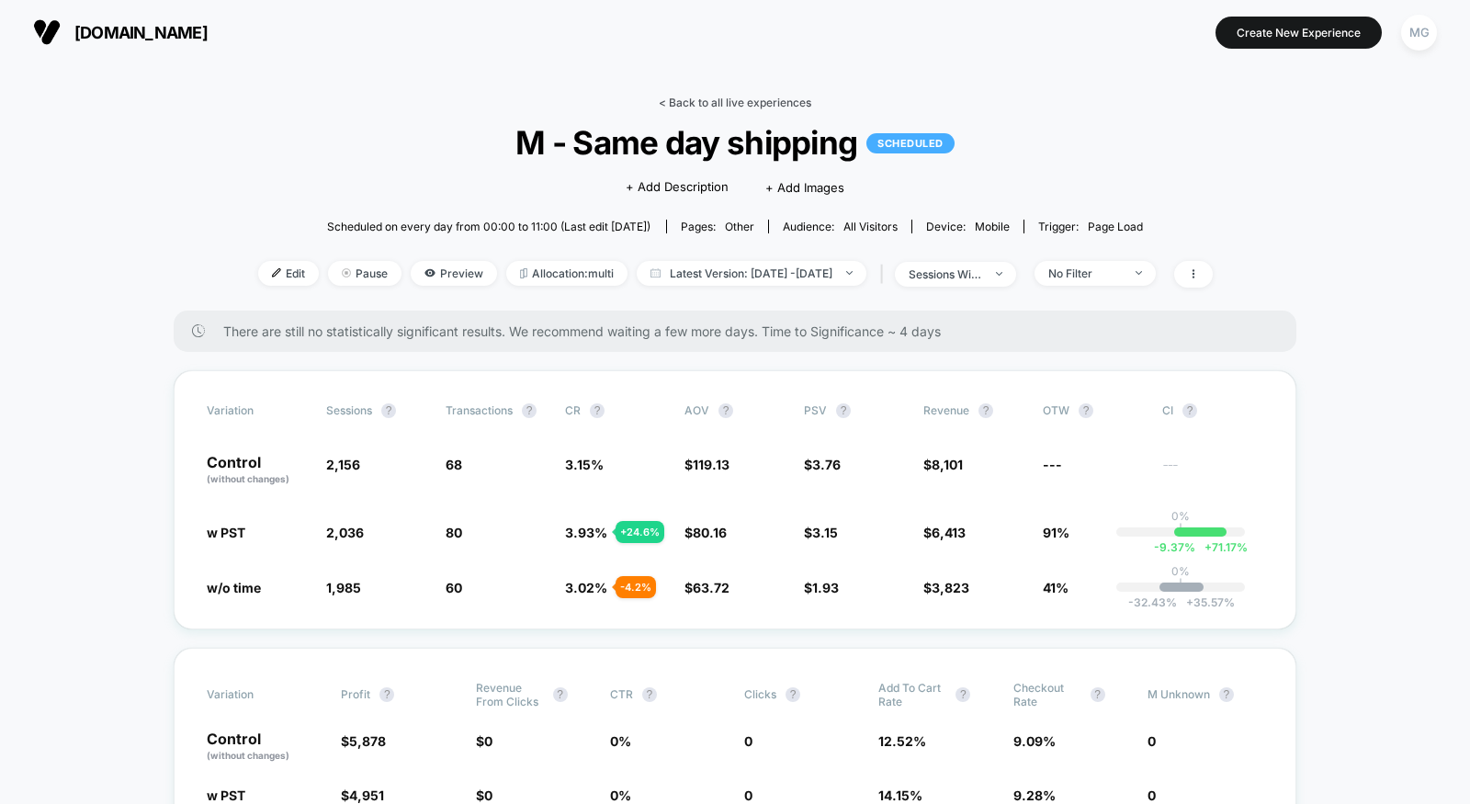
click at [760, 99] on link "< Back to all live experiences" at bounding box center [735, 103] width 153 height 14
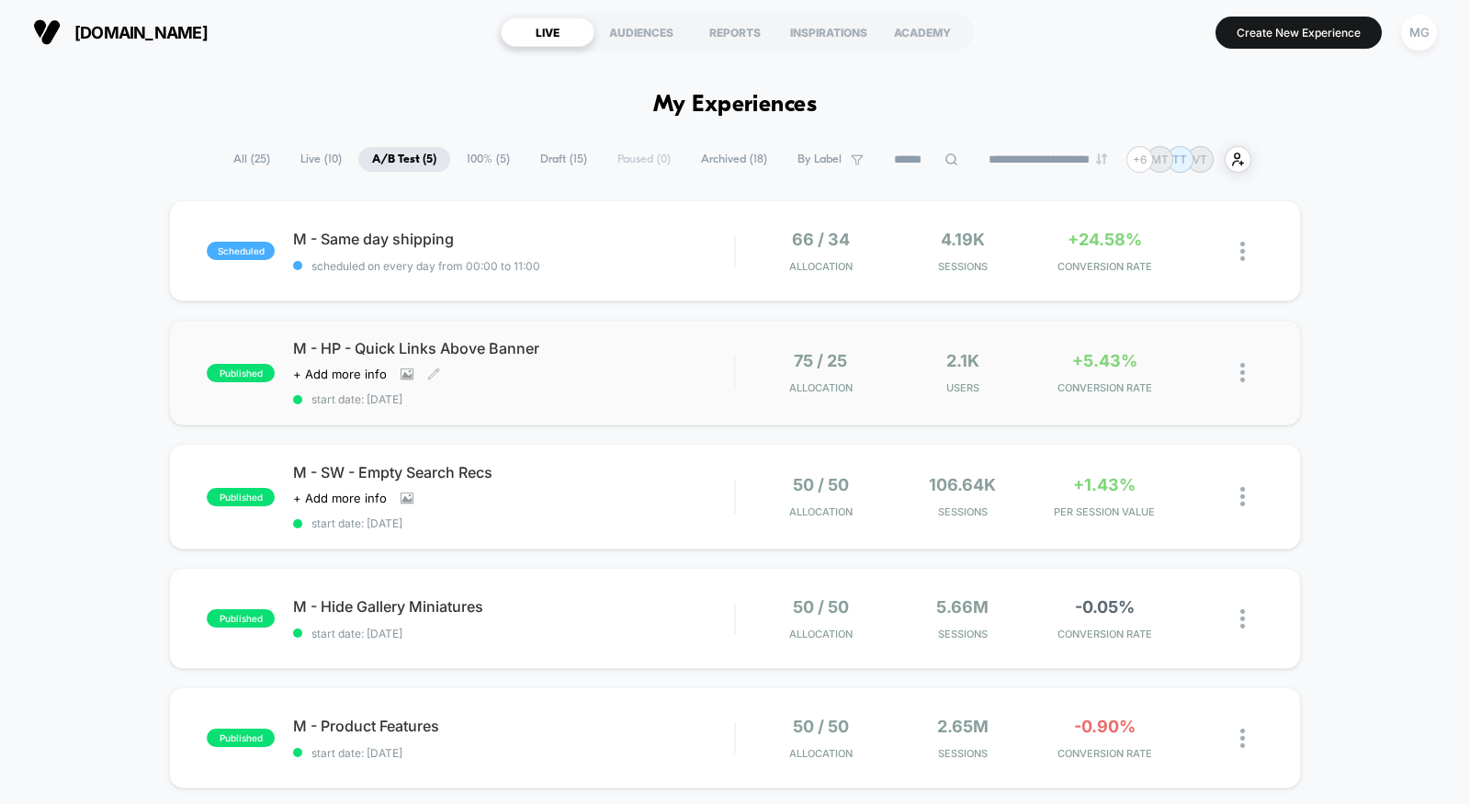
click at [615, 379] on div "M - HP - Quick Links Above Banner Click to view images Click to edit experience…" at bounding box center [513, 372] width 441 height 67
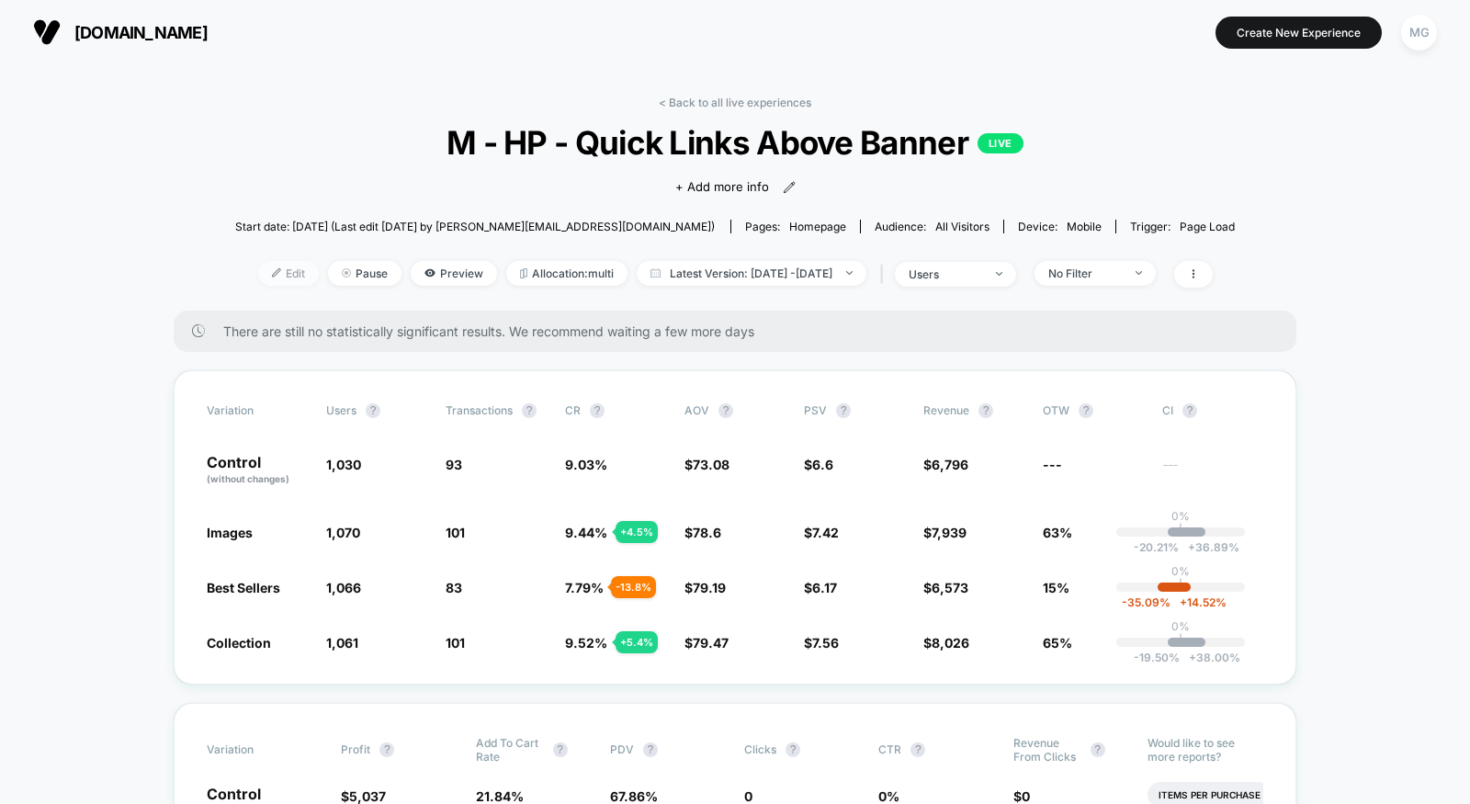
click at [267, 267] on span "Edit" at bounding box center [288, 273] width 61 height 25
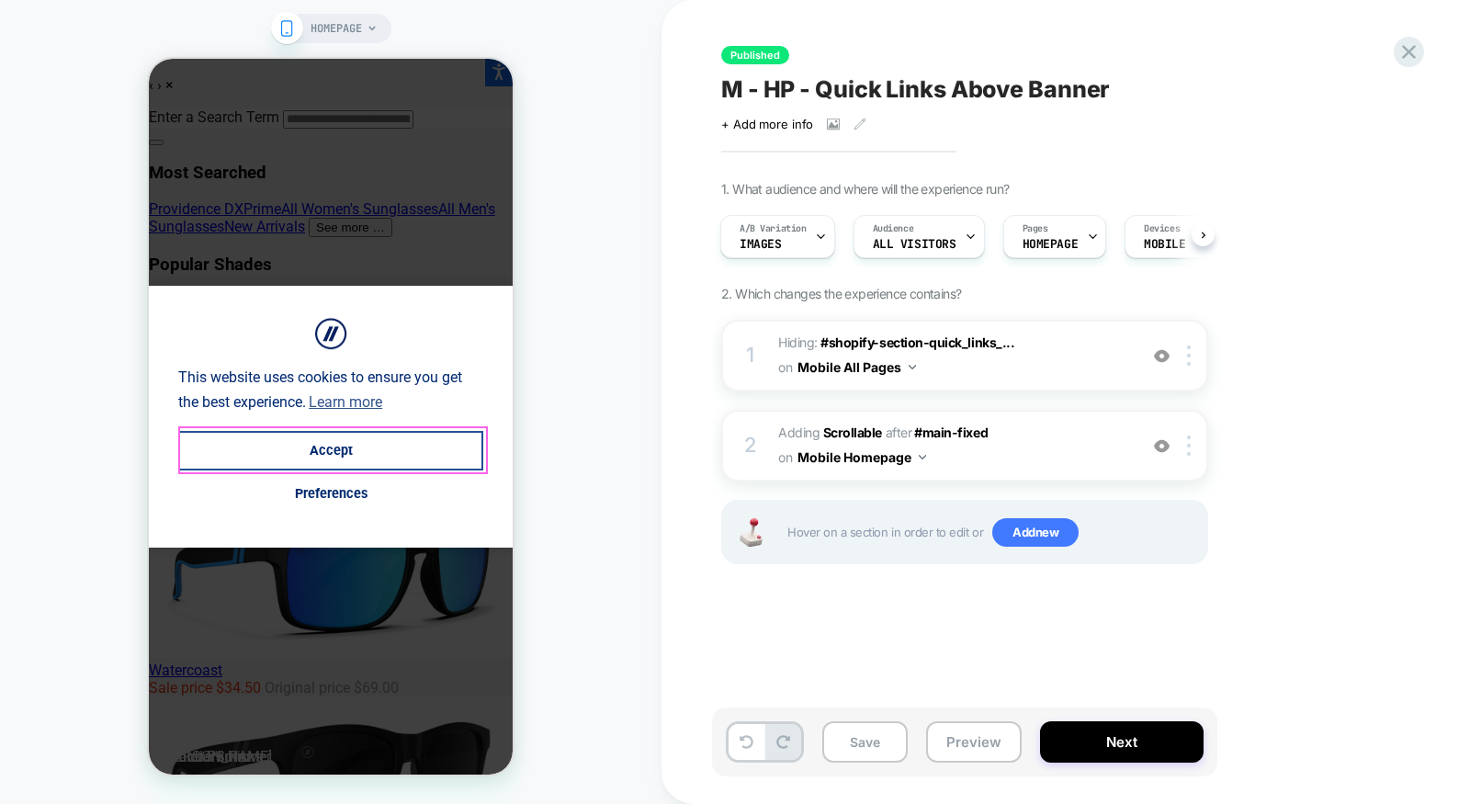
click at [320, 450] on button "Accept" at bounding box center [330, 451] width 305 height 40
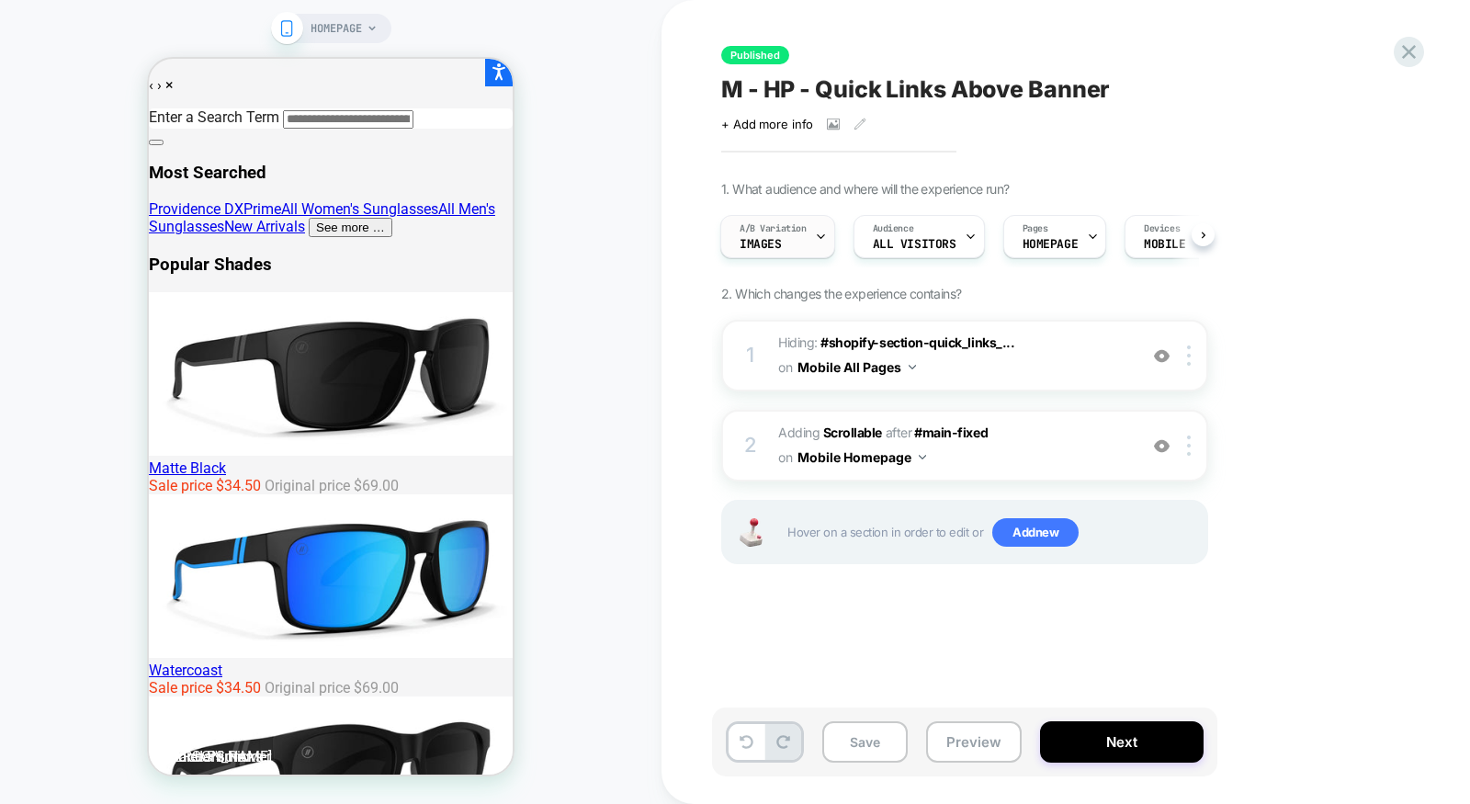
click at [778, 236] on div "A/B Variation Images" at bounding box center [773, 236] width 104 height 41
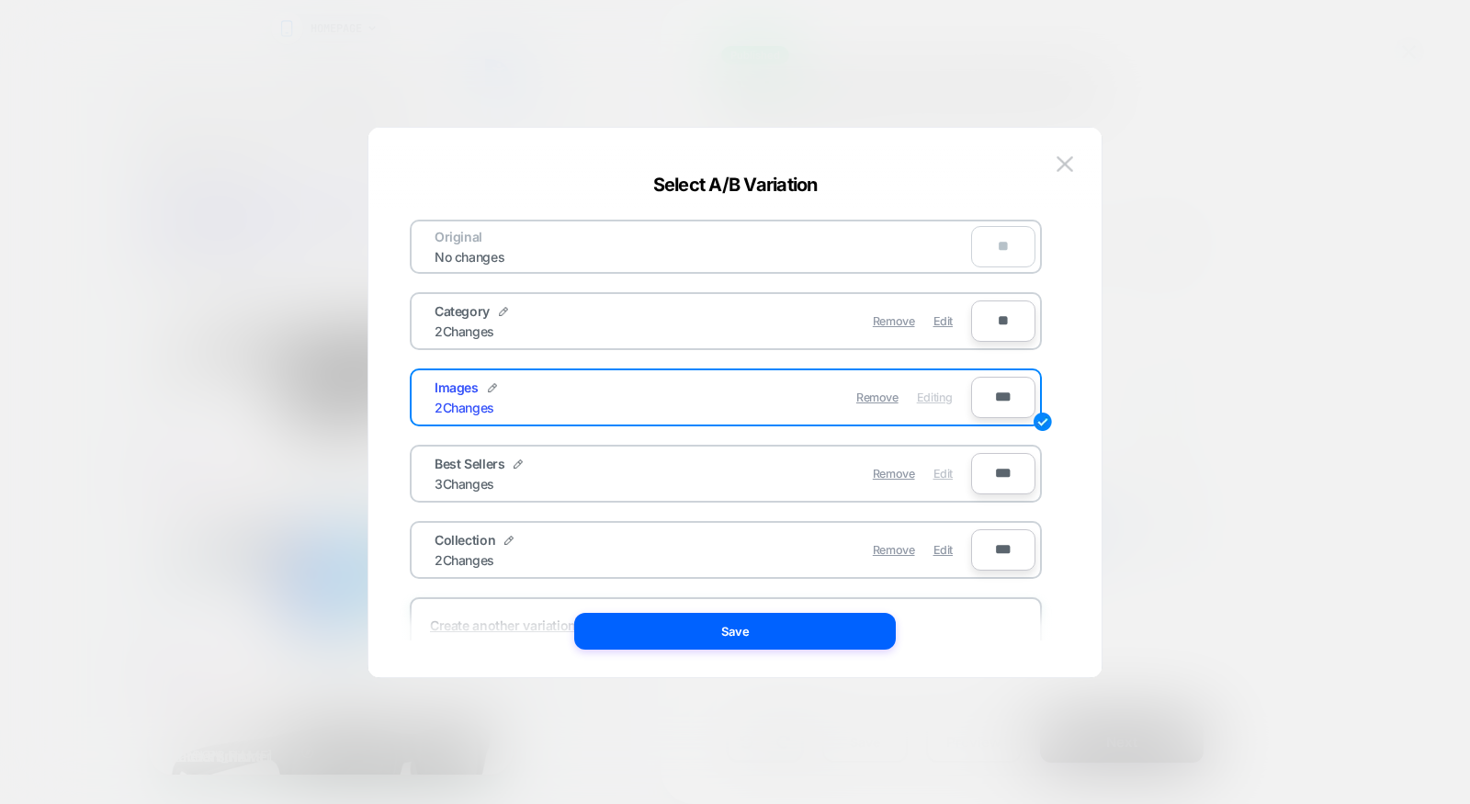
click at [944, 467] on span "Edit" at bounding box center [943, 474] width 19 height 14
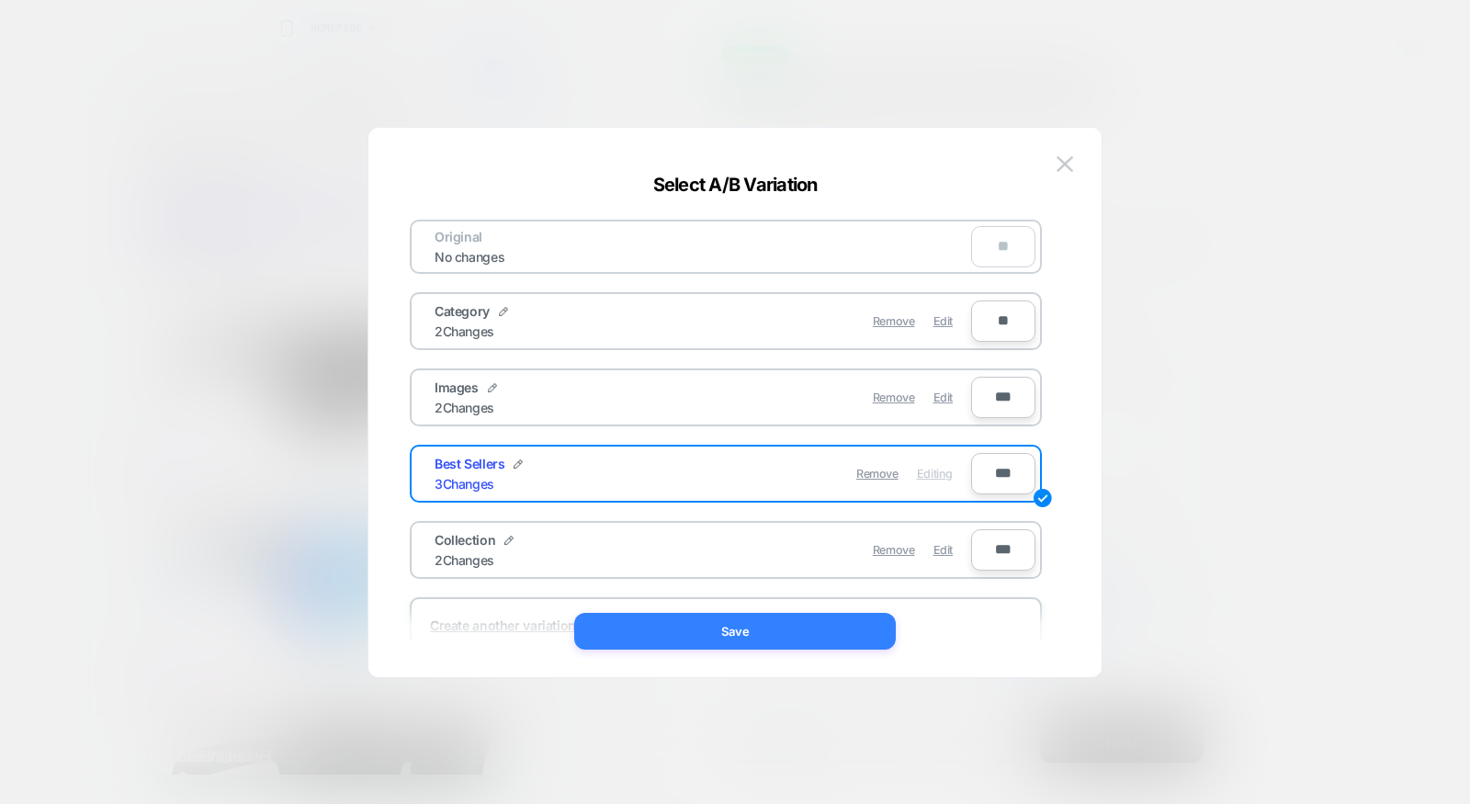
click at [790, 625] on button "Save" at bounding box center [735, 631] width 322 height 37
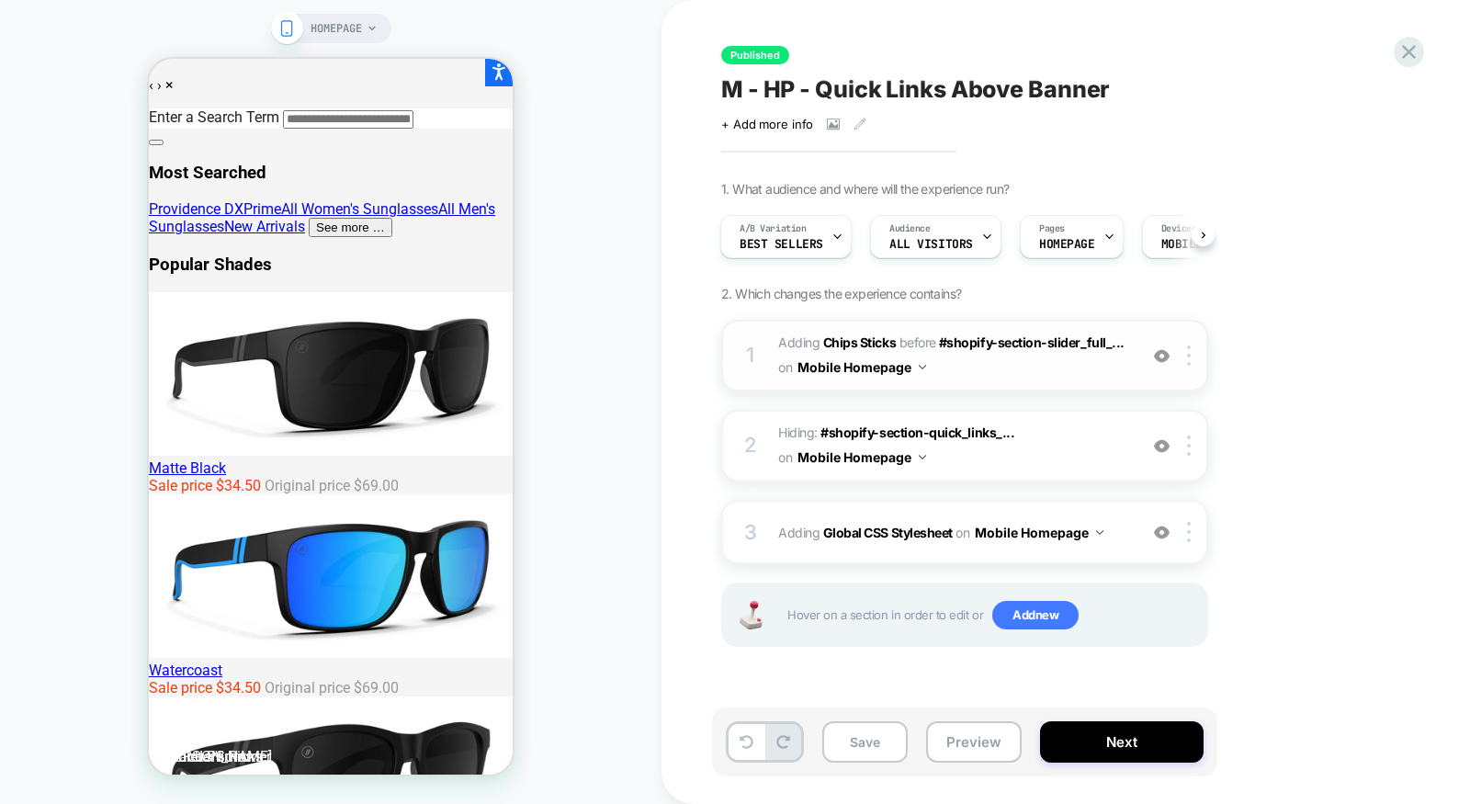
click at [1061, 374] on span "#_loomi_addon_1742318541069_dup1757361449 Adding Chips Sticks BEFORE #shopify-s…" at bounding box center [953, 356] width 350 height 50
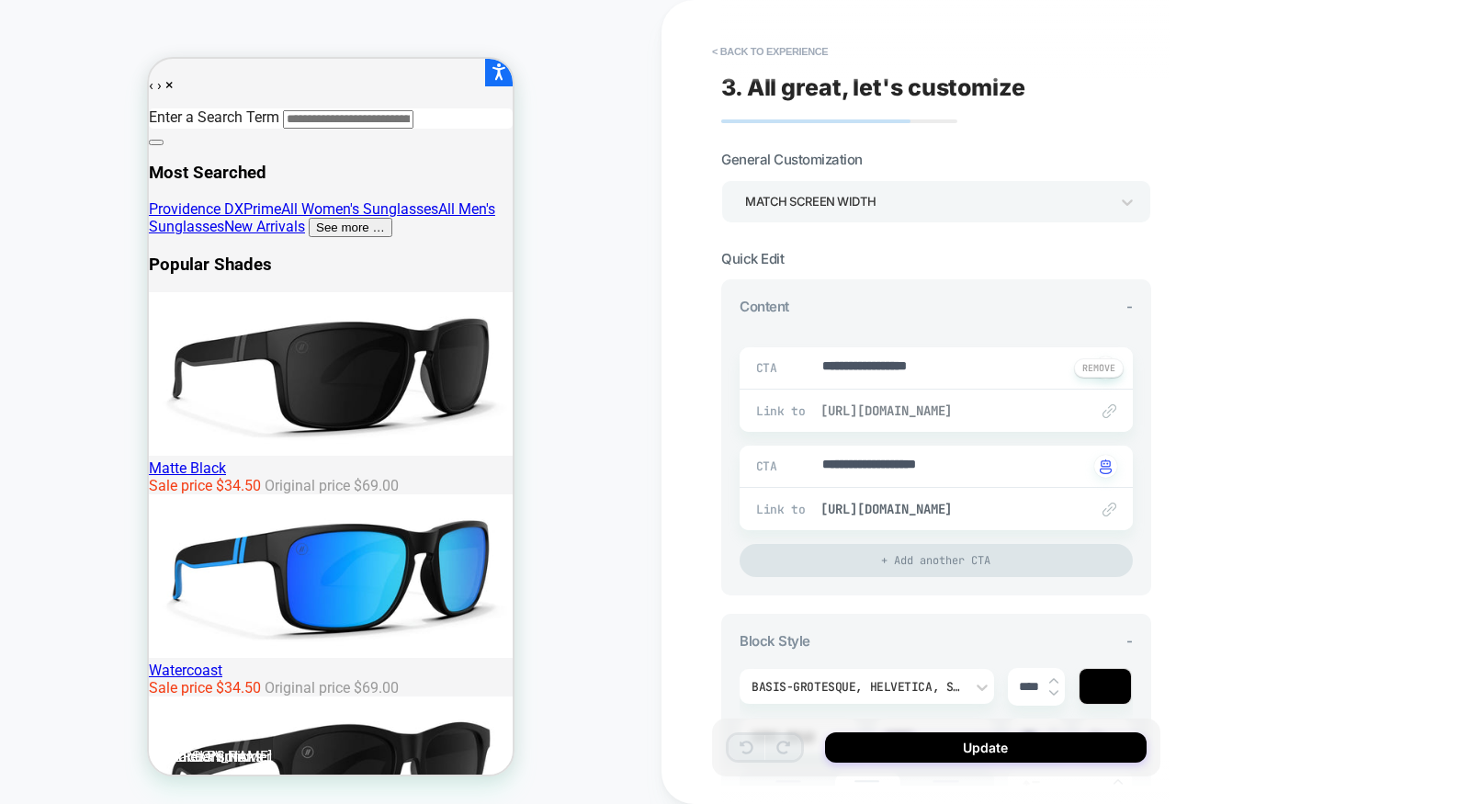
click at [970, 406] on span "https://www.blenderseyewear.com/collections/mens-best-sellers" at bounding box center [946, 411] width 250 height 17
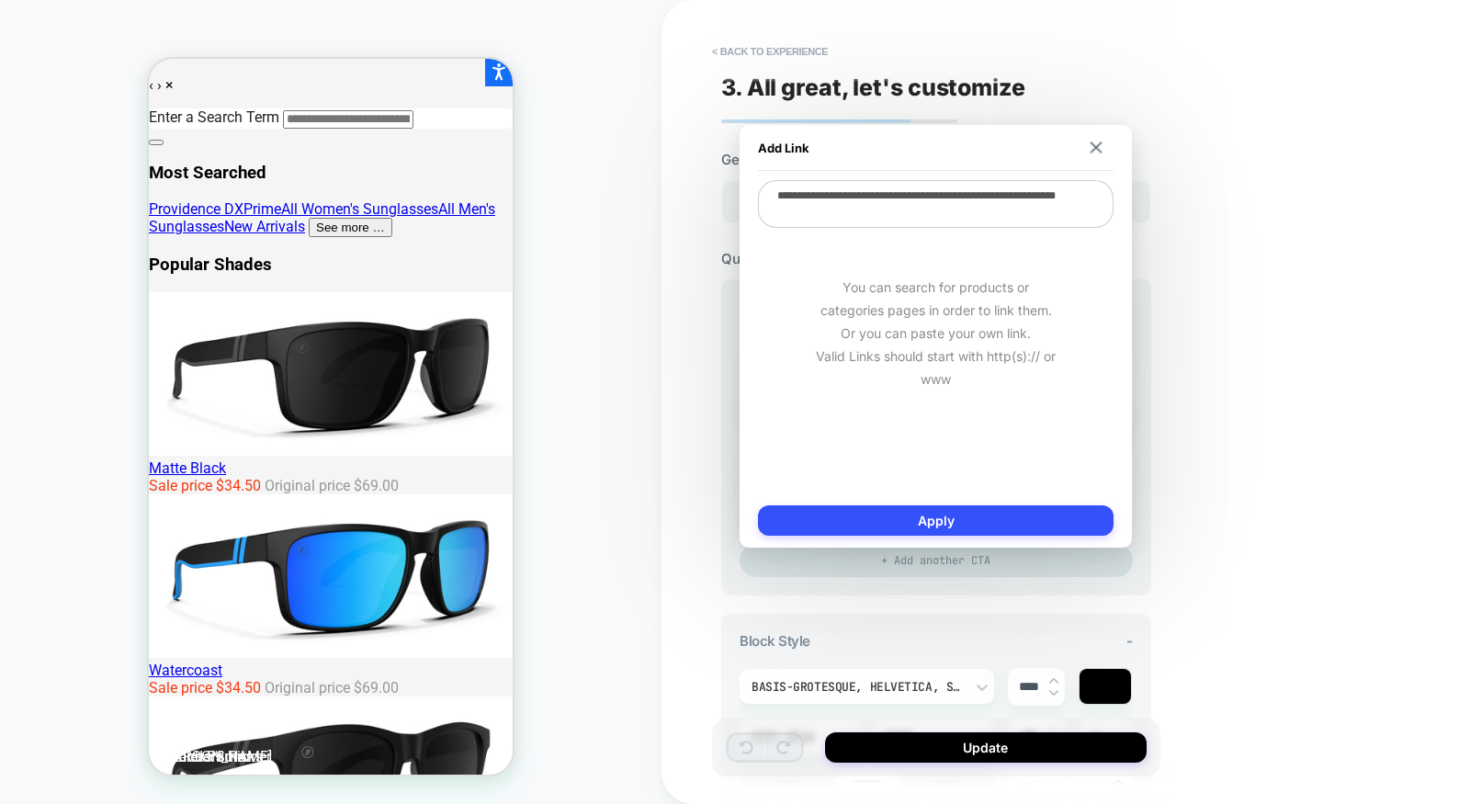
click at [1217, 394] on div "**********" at bounding box center [1066, 402] width 809 height 804
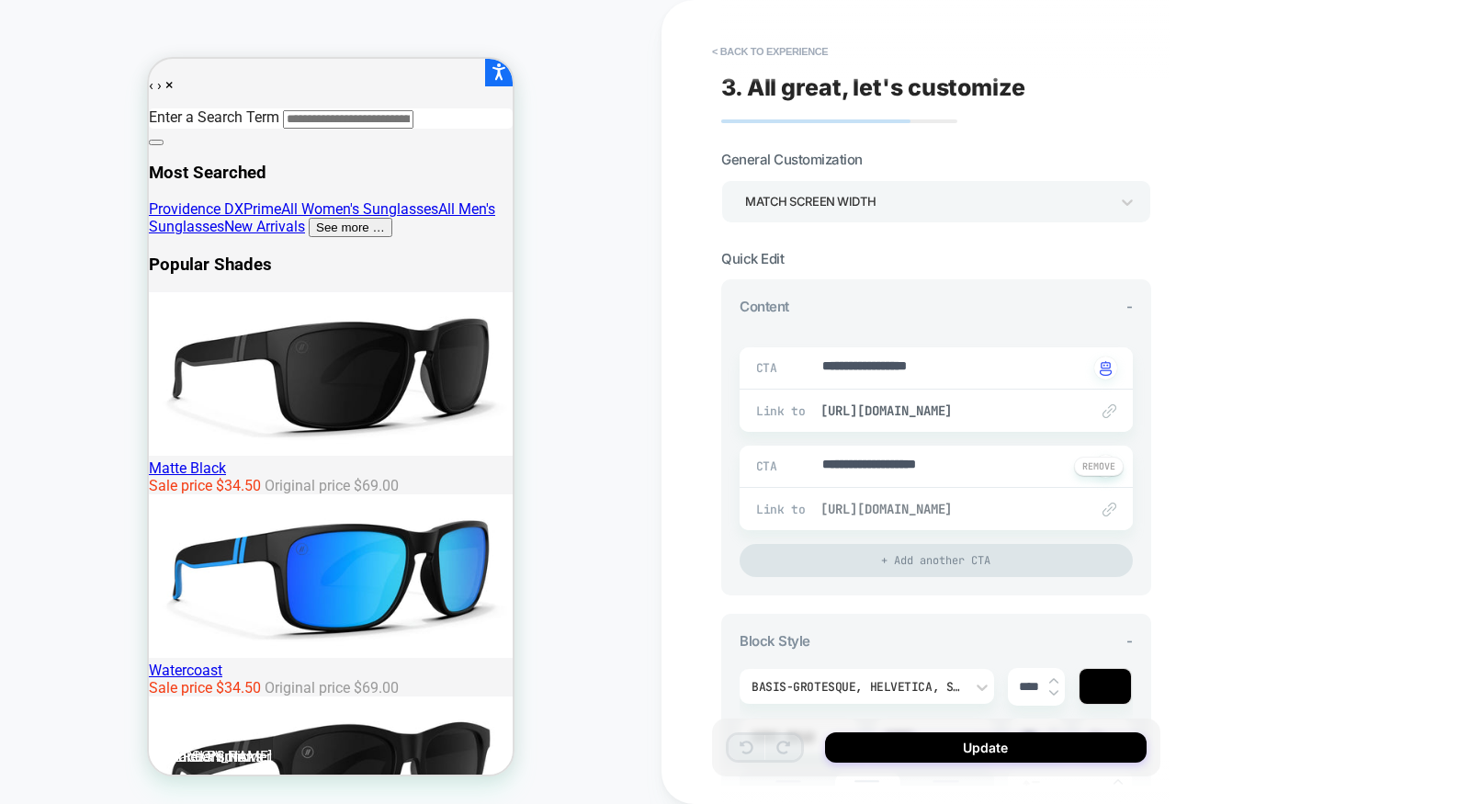
click at [996, 505] on span "https://www.blenderseyewear.com/collections/womens-best-sellers" at bounding box center [946, 509] width 250 height 17
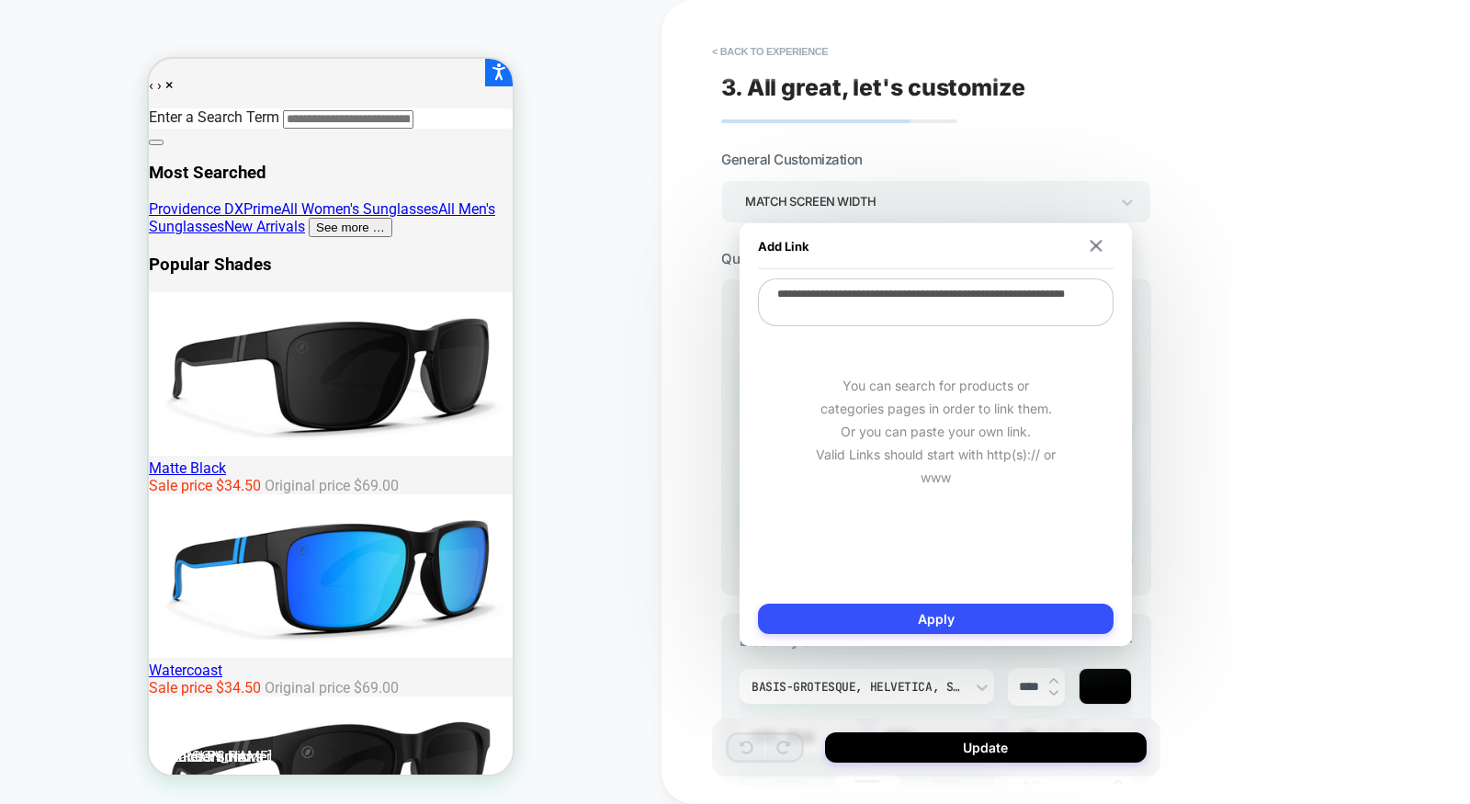
type textarea "*"
click at [1226, 419] on div "**********" at bounding box center [1066, 402] width 809 height 804
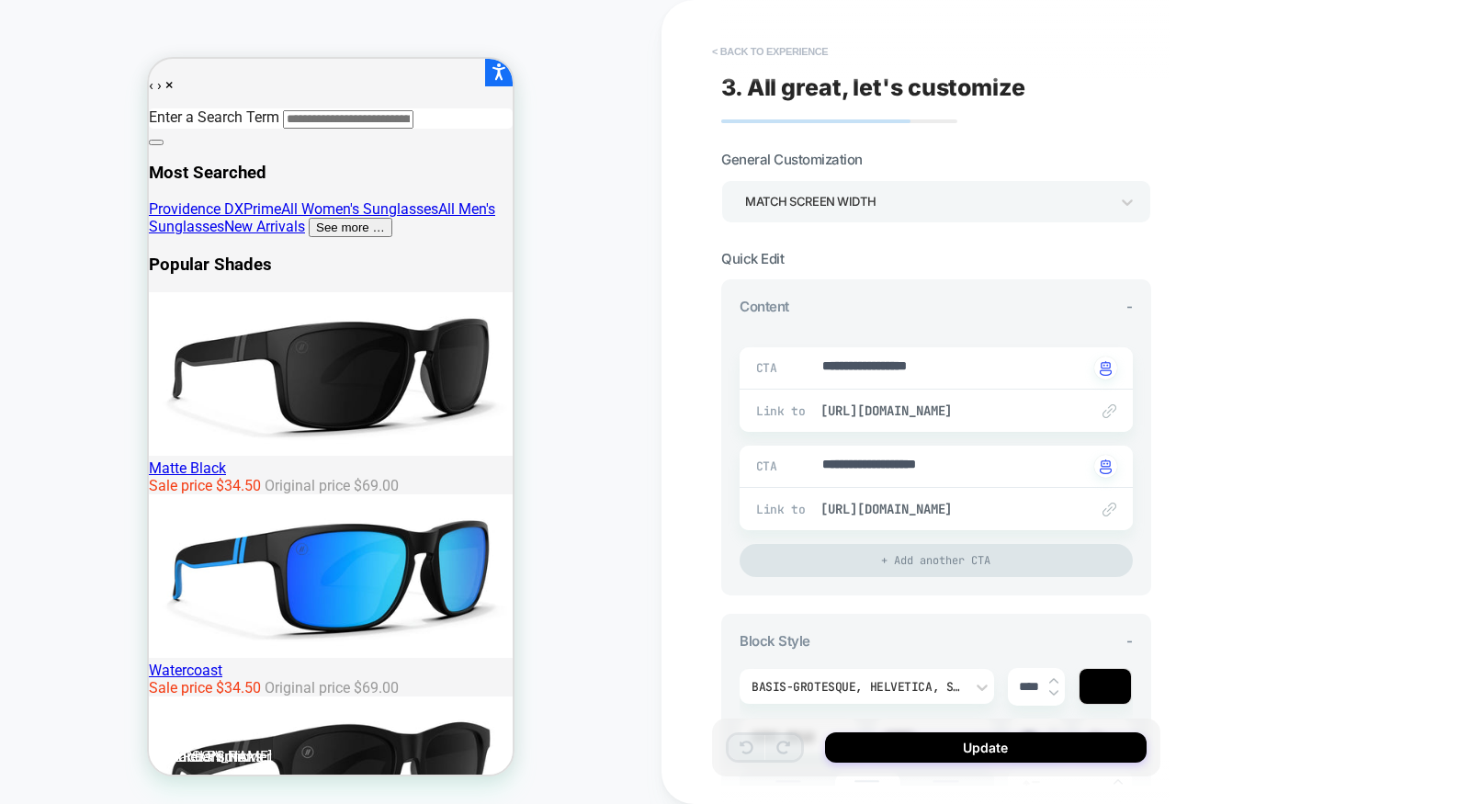
click at [794, 53] on button "< Back to experience" at bounding box center [770, 51] width 134 height 29
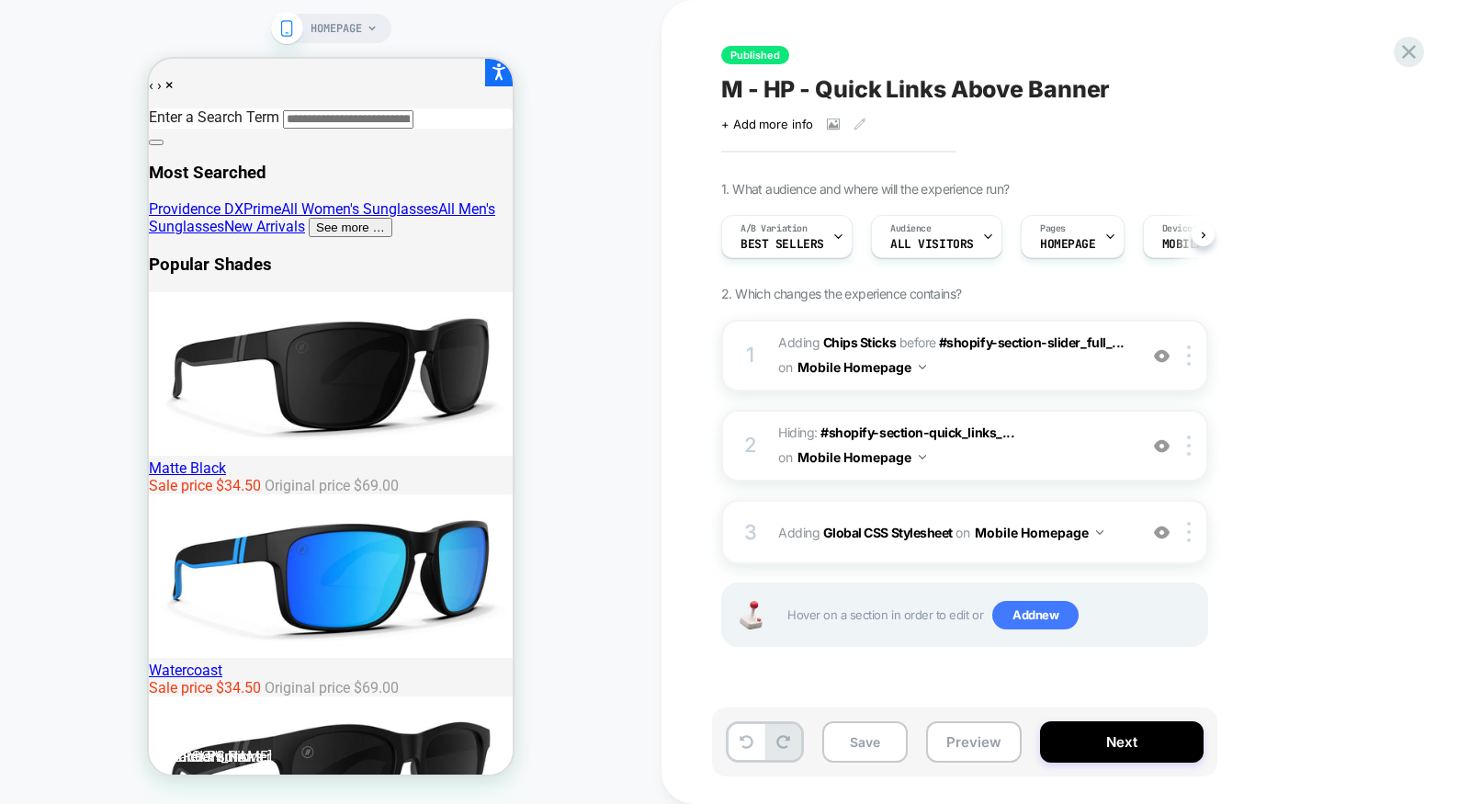
scroll to position [0, 1]
click at [1401, 43] on icon at bounding box center [1409, 52] width 25 height 25
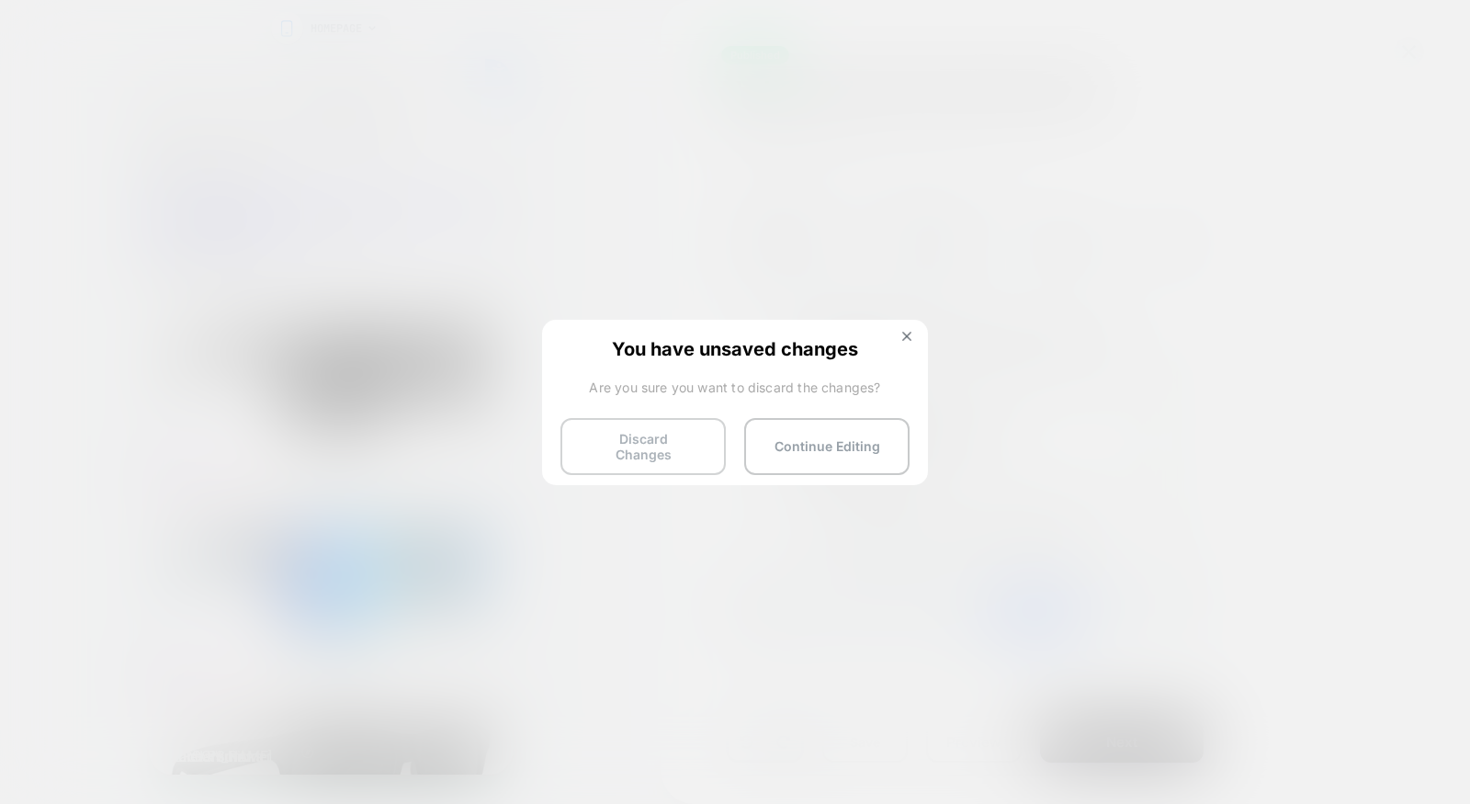
click at [657, 430] on button "Discard Changes" at bounding box center [643, 446] width 165 height 57
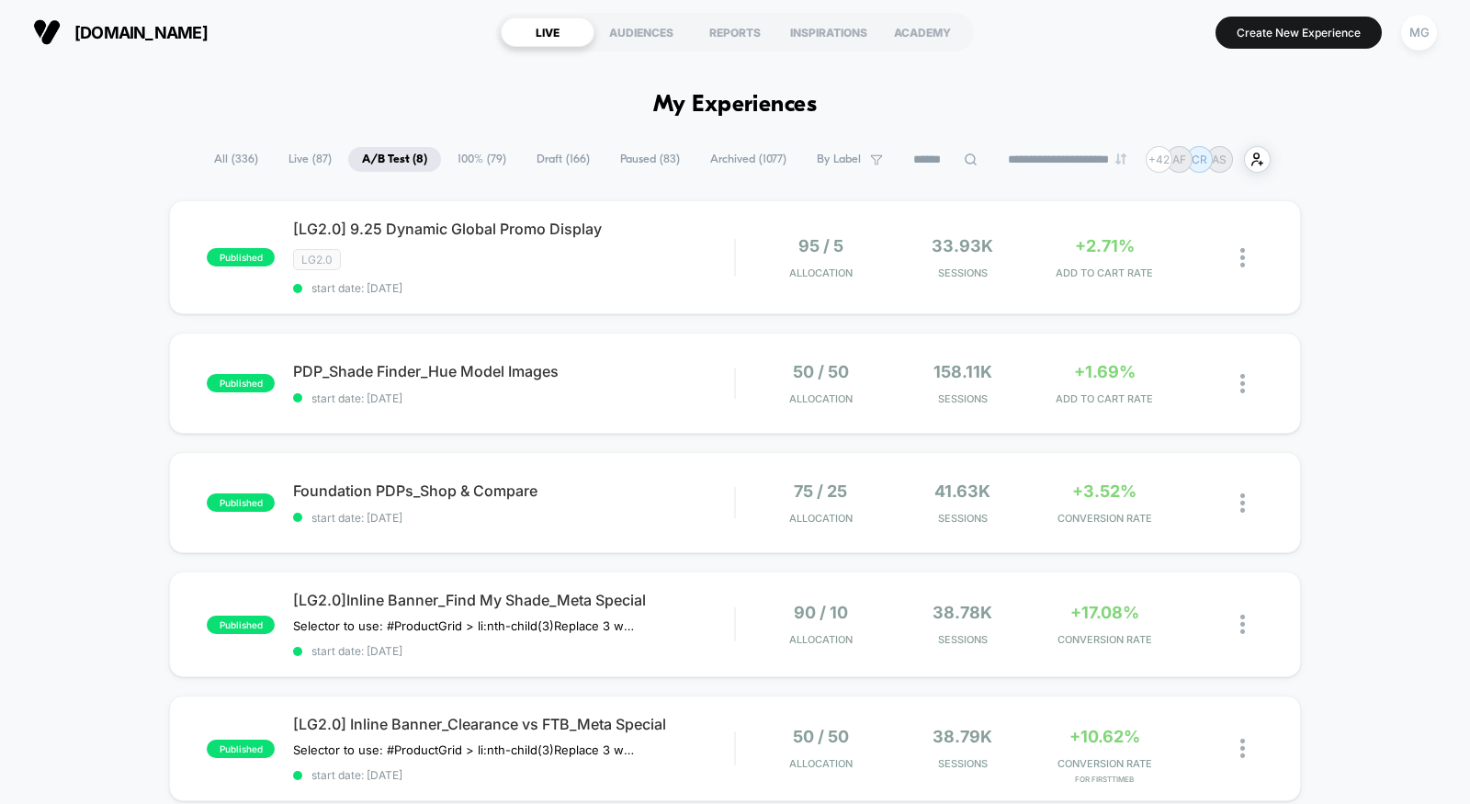
click at [564, 162] on span "Draft ( 166 )" at bounding box center [563, 159] width 81 height 25
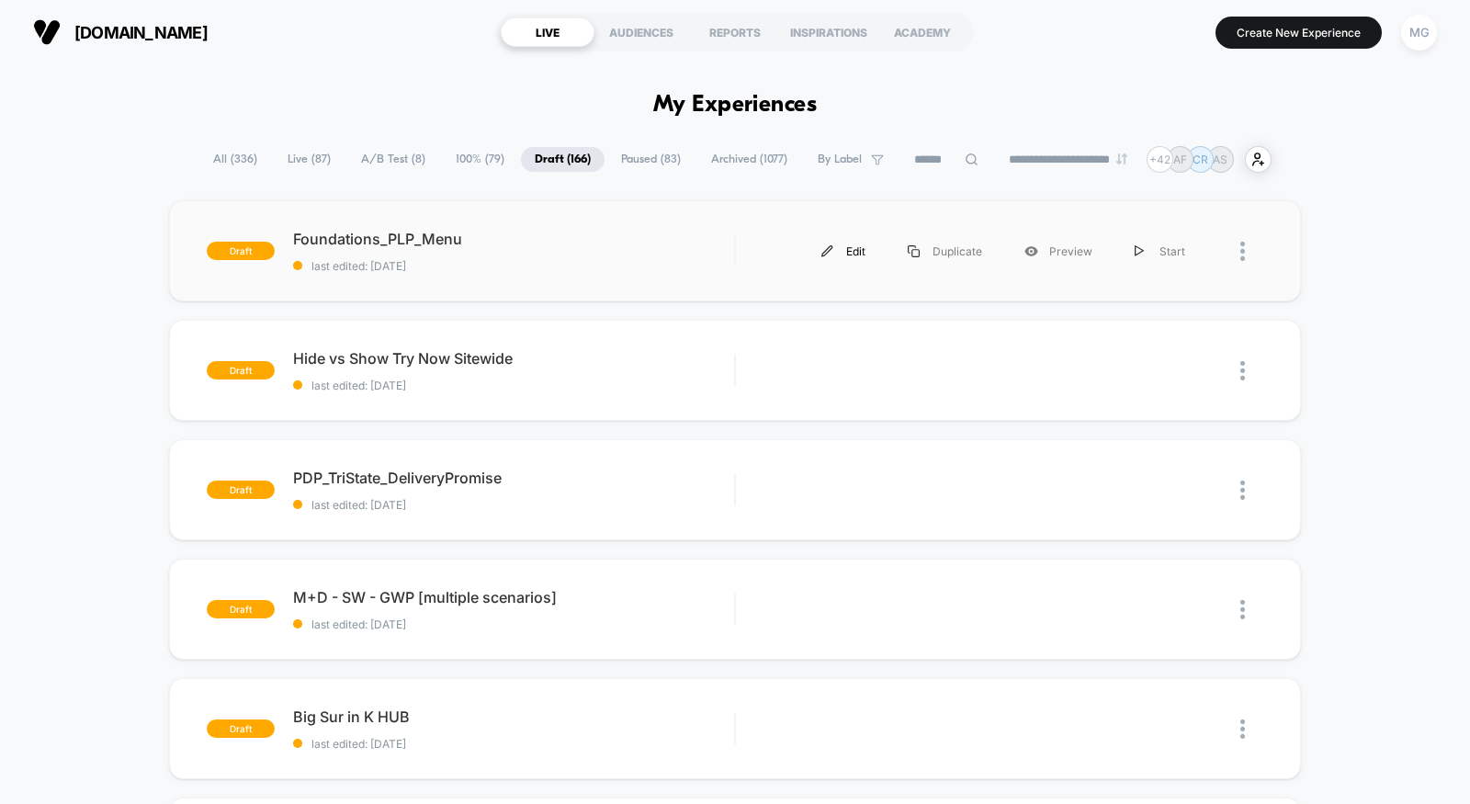
click at [856, 246] on div "Edit" at bounding box center [843, 251] width 86 height 41
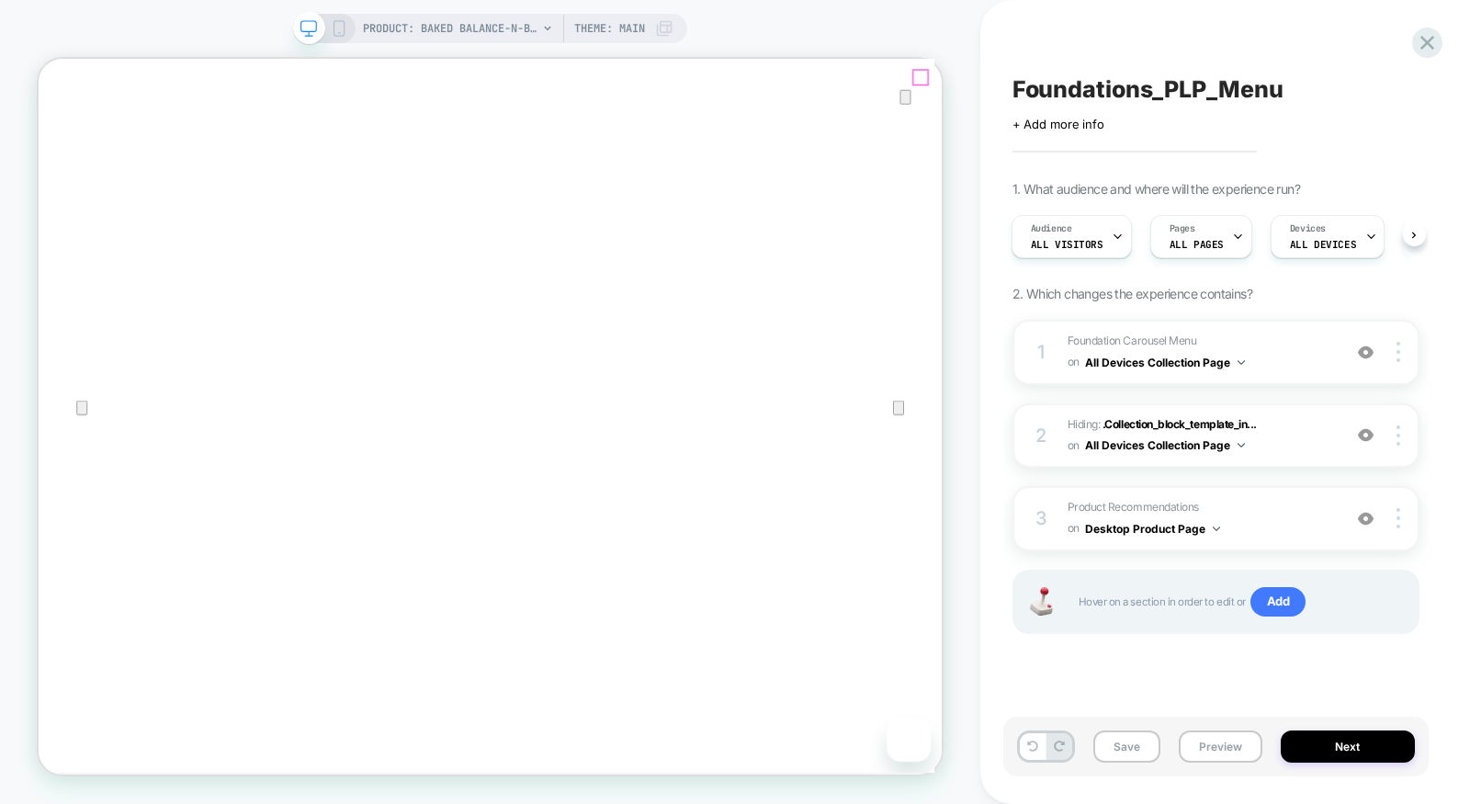
click at [68, 141] on icon "Close" at bounding box center [57, 152] width 22 height 22
click at [1250, 331] on span "Foundation Carousel Menu Adding AI Generated Block AFTER #shopify-section-templ…" at bounding box center [1200, 352] width 265 height 43
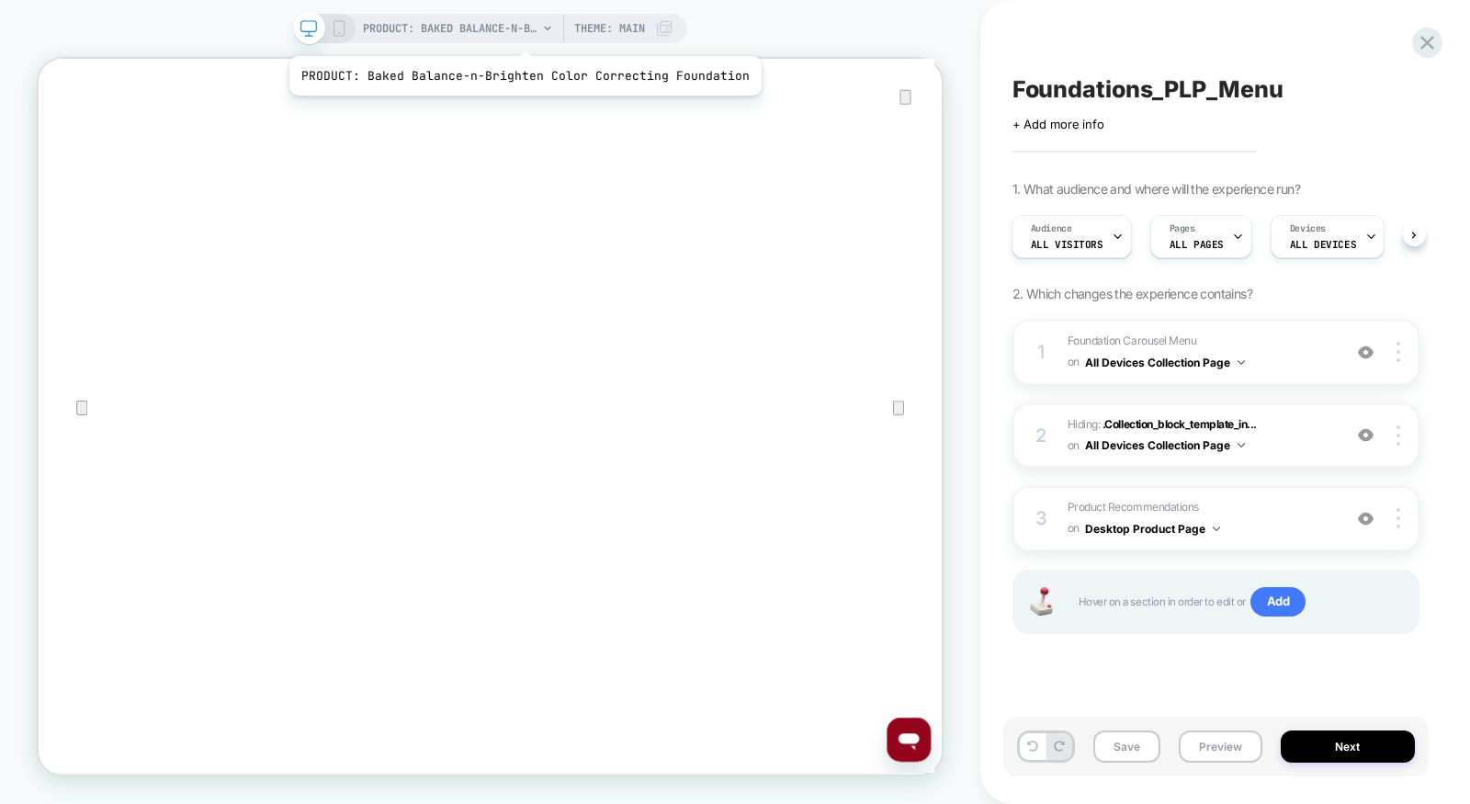
click at [512, 25] on span "PRODUCT: Baked Balance-n-Brighten Color Correcting Foundation" at bounding box center [450, 28] width 175 height 29
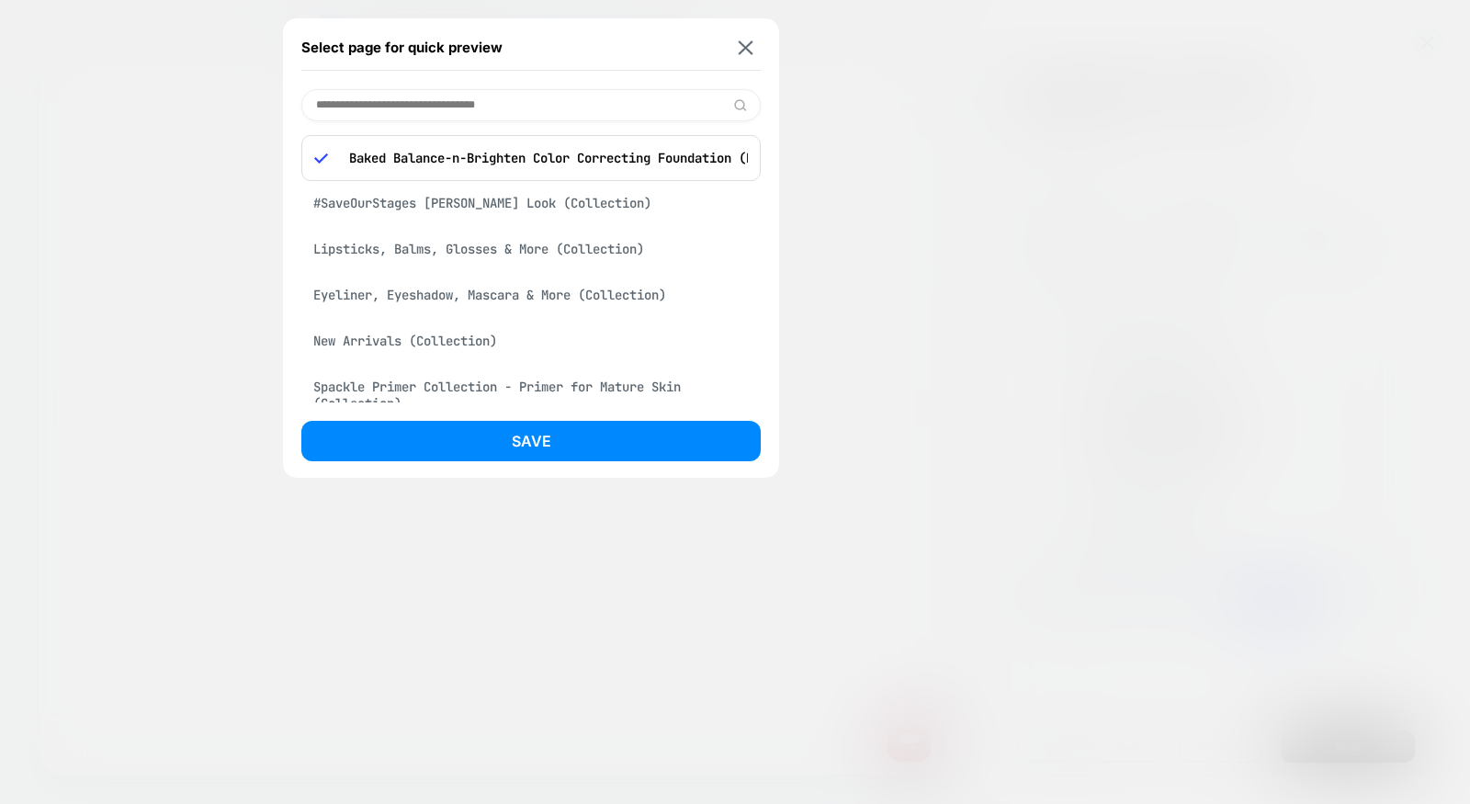
click at [503, 199] on div "#SaveOurStages [PERSON_NAME] Look (Collection)" at bounding box center [530, 203] width 459 height 35
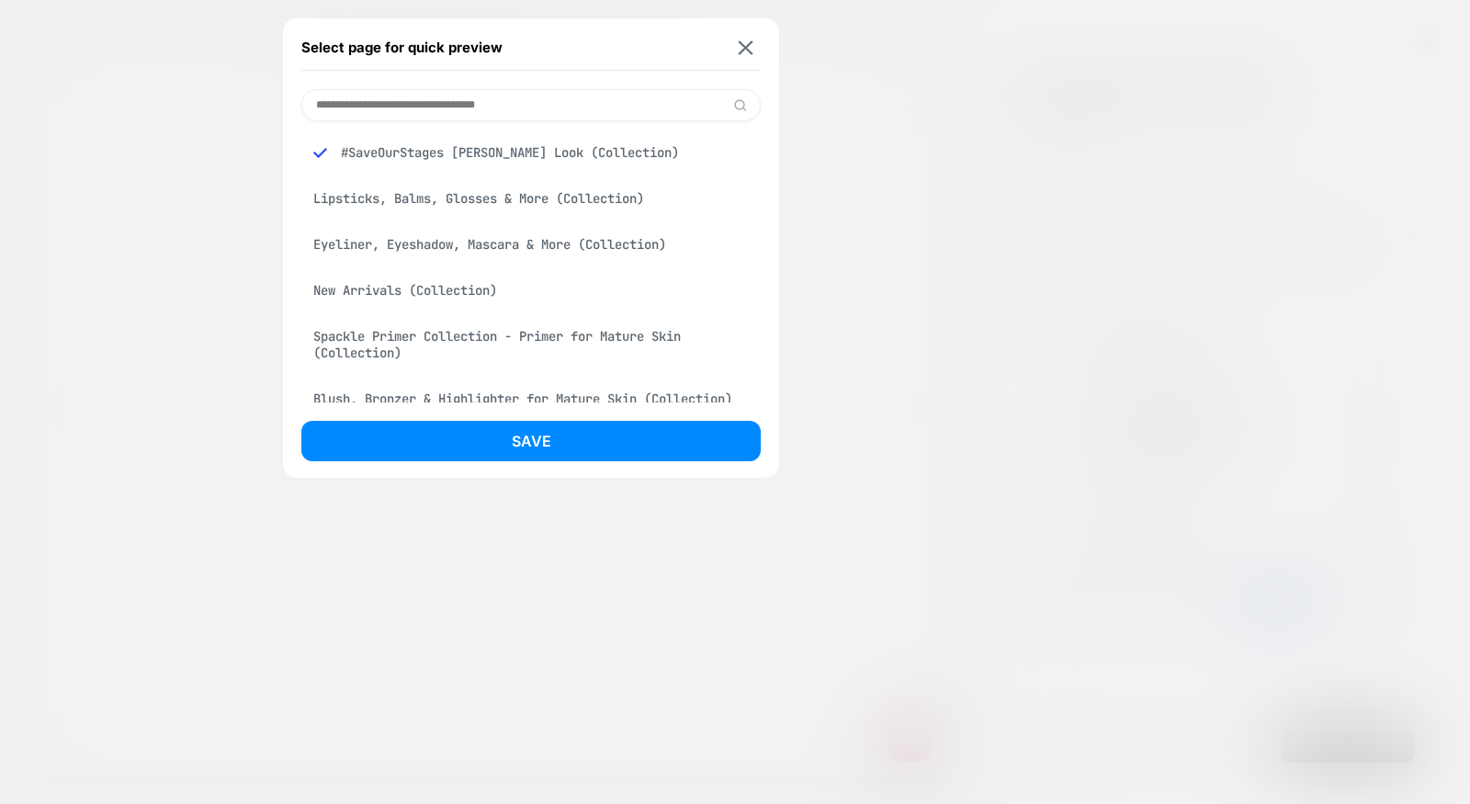
click at [492, 260] on div "Eyeliner, Eyeshadow, Mascara & More (Collection)" at bounding box center [530, 244] width 459 height 35
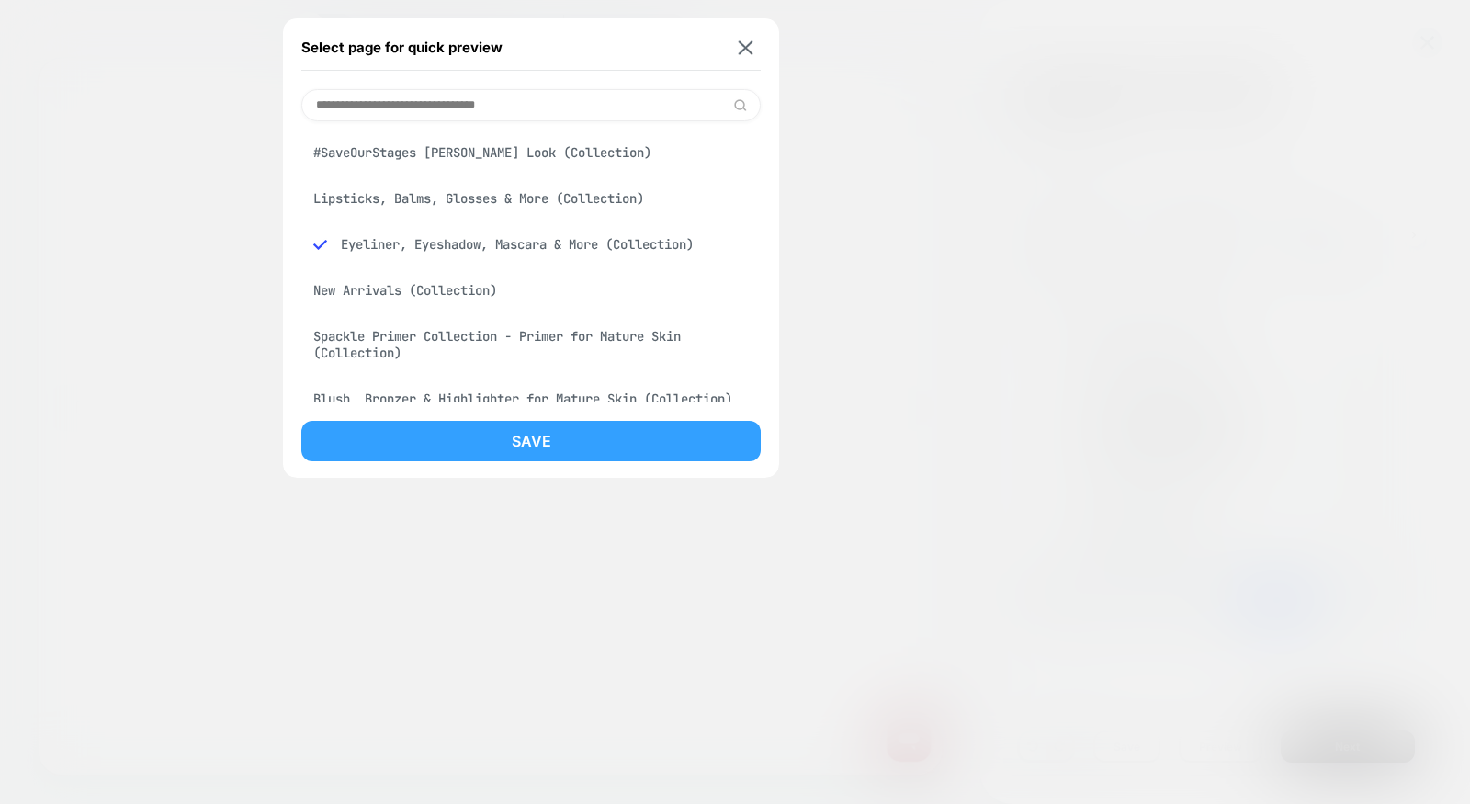
click at [482, 445] on button "Save" at bounding box center [530, 441] width 459 height 40
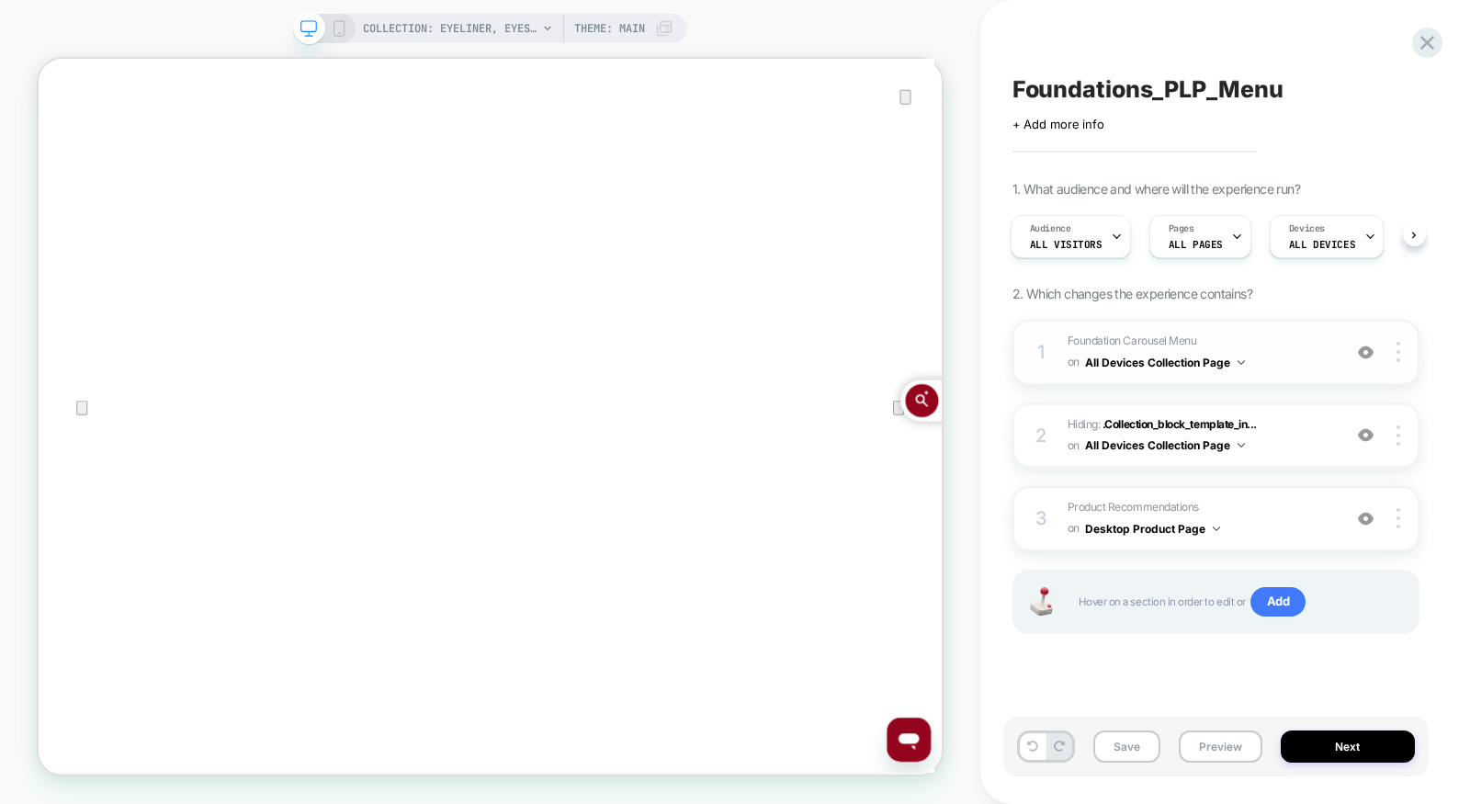
click at [1296, 367] on span "Foundation Carousel Menu Adding AI Generated Block AFTER #shopify-section-templ…" at bounding box center [1200, 352] width 265 height 43
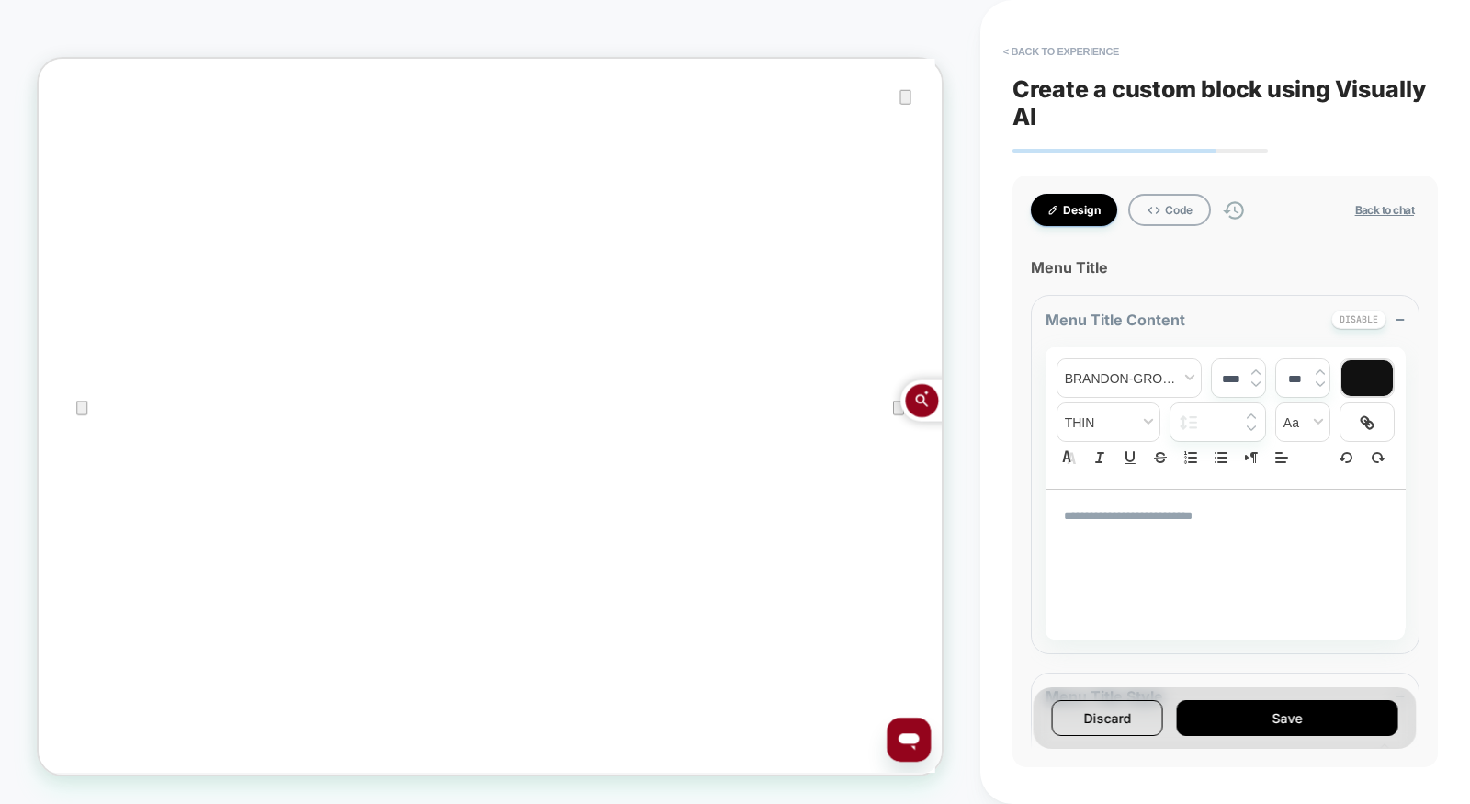
scroll to position [117, 0]
click at [1394, 215] on button "Back to chat" at bounding box center [1385, 210] width 70 height 16
type textarea "*"
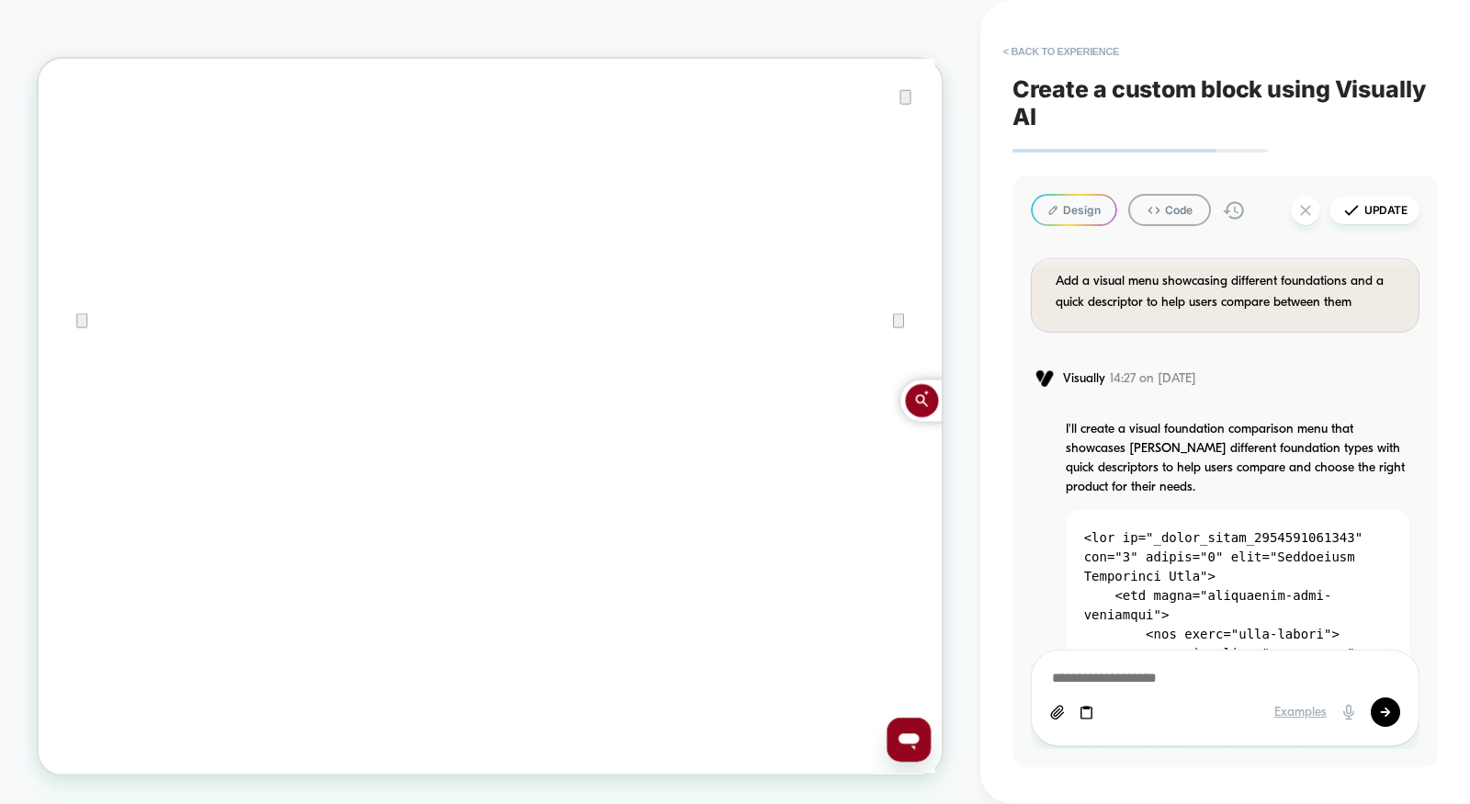
scroll to position [0, 0]
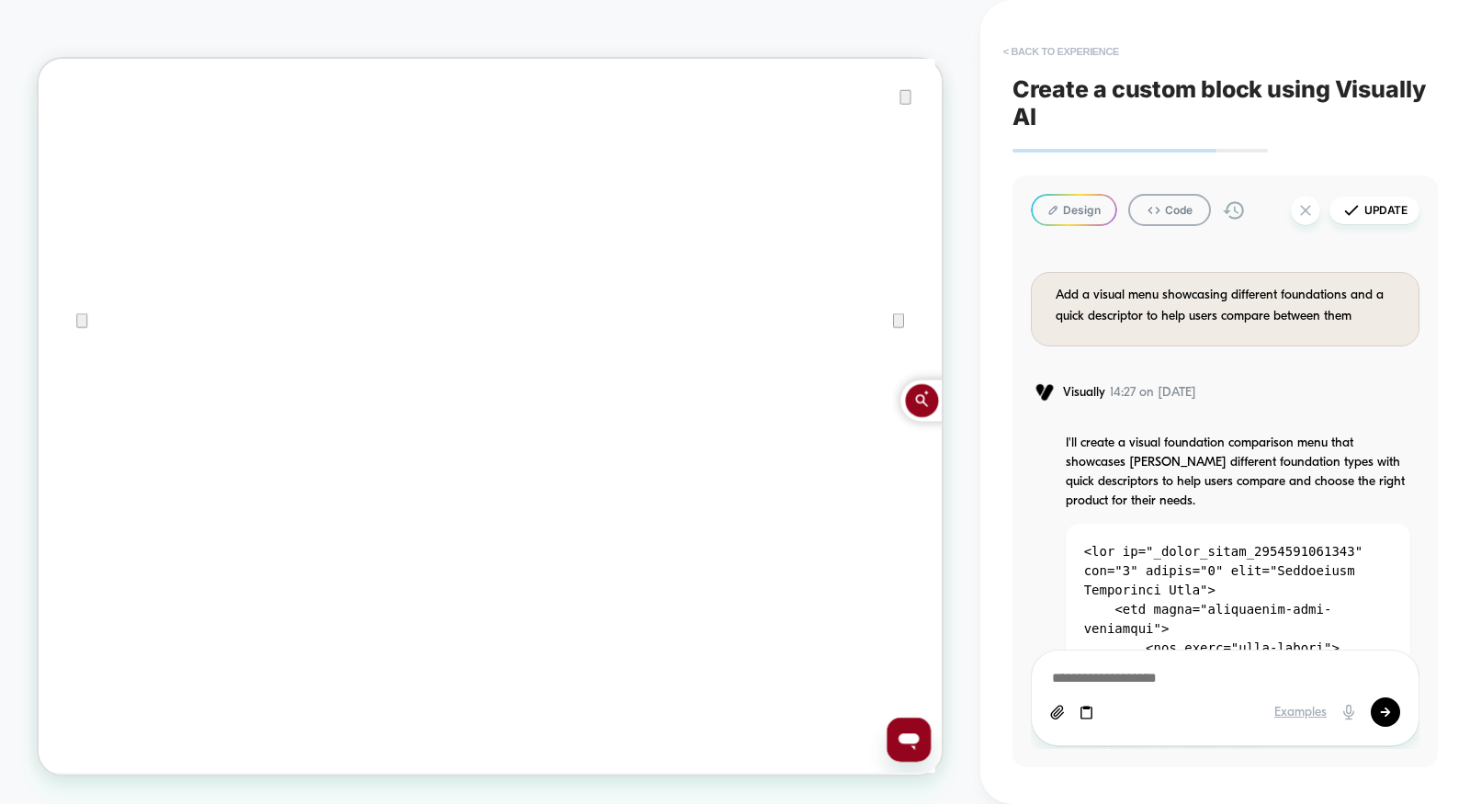
click at [1066, 50] on button "< Back to experience" at bounding box center [1061, 51] width 134 height 29
click at [1089, 163] on button "Yes" at bounding box center [1111, 161] width 91 height 28
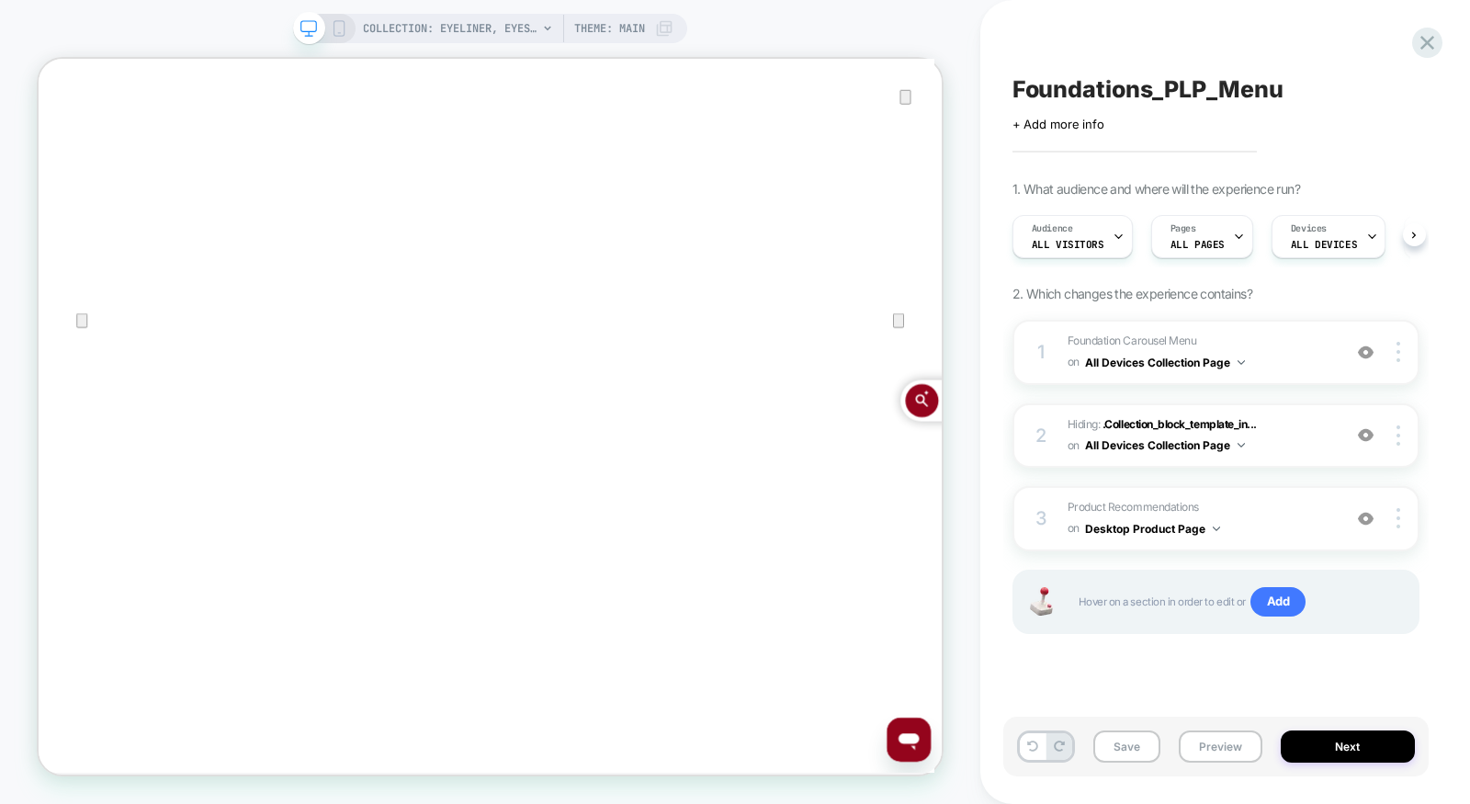
scroll to position [0, 1]
